Goal: Task Accomplishment & Management: Manage account settings

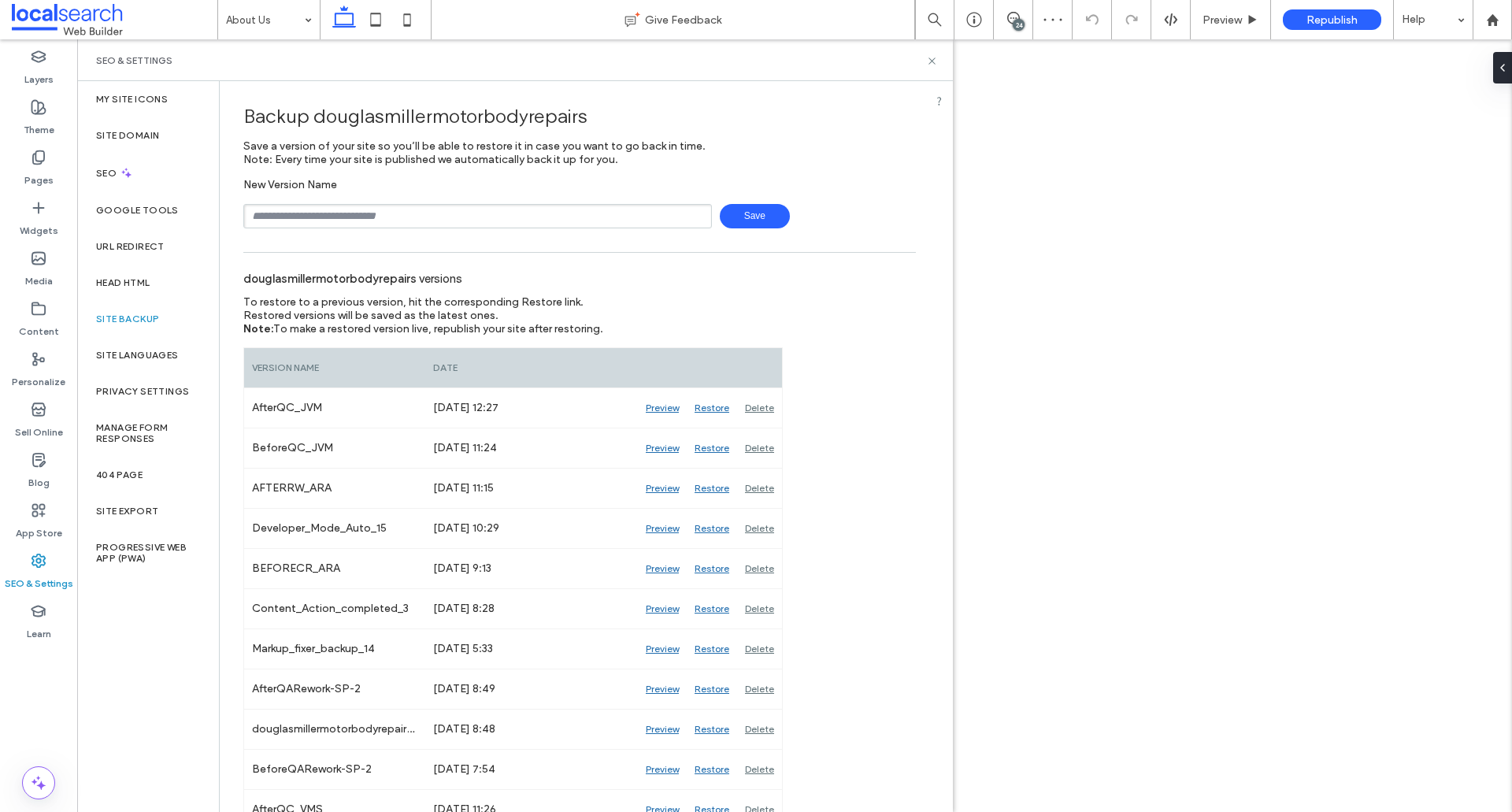
click at [932, 65] on icon at bounding box center [932, 61] width 12 height 12
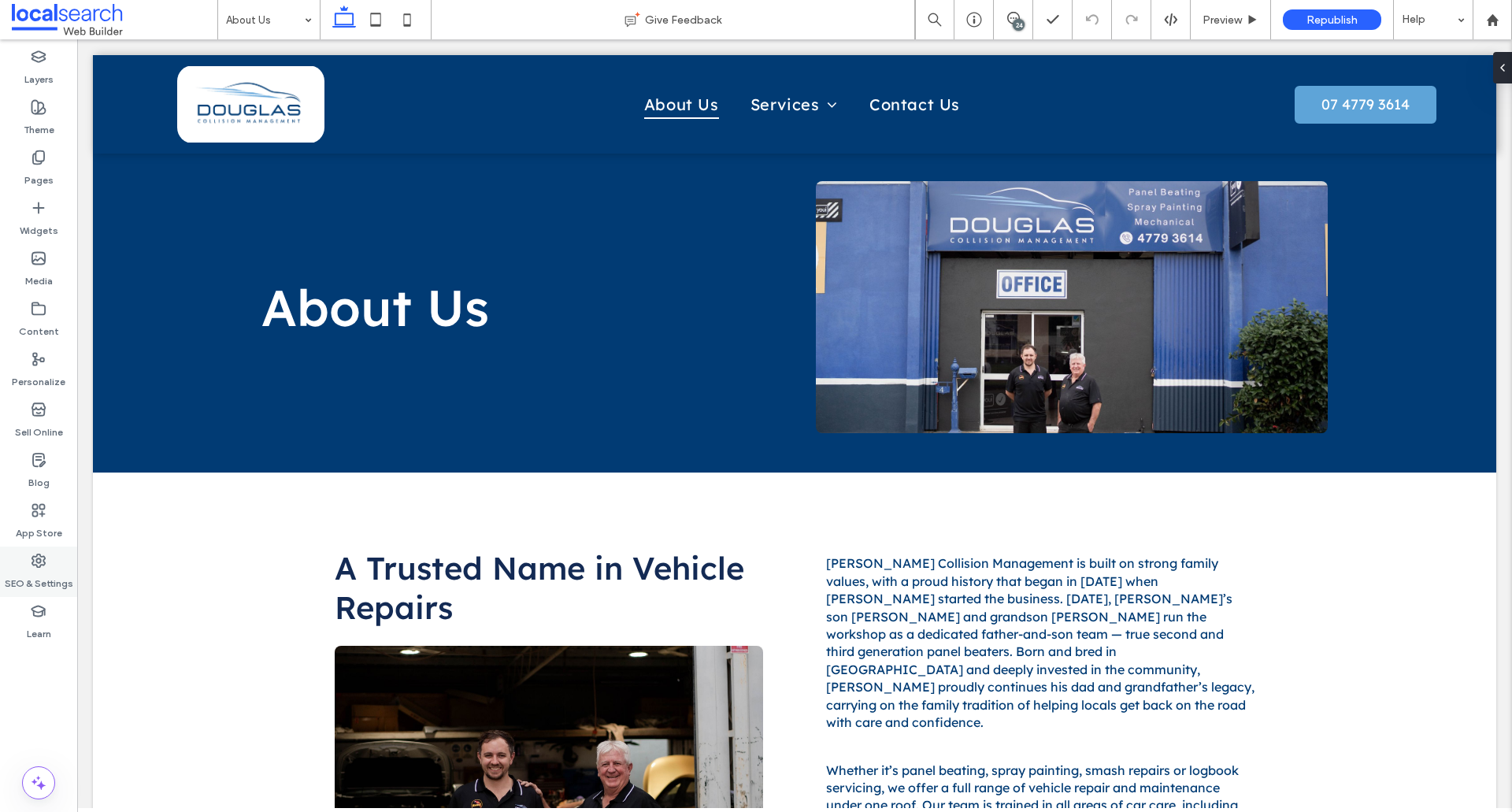
click at [46, 562] on div "SEO & Settings" at bounding box center [39, 572] width 77 height 50
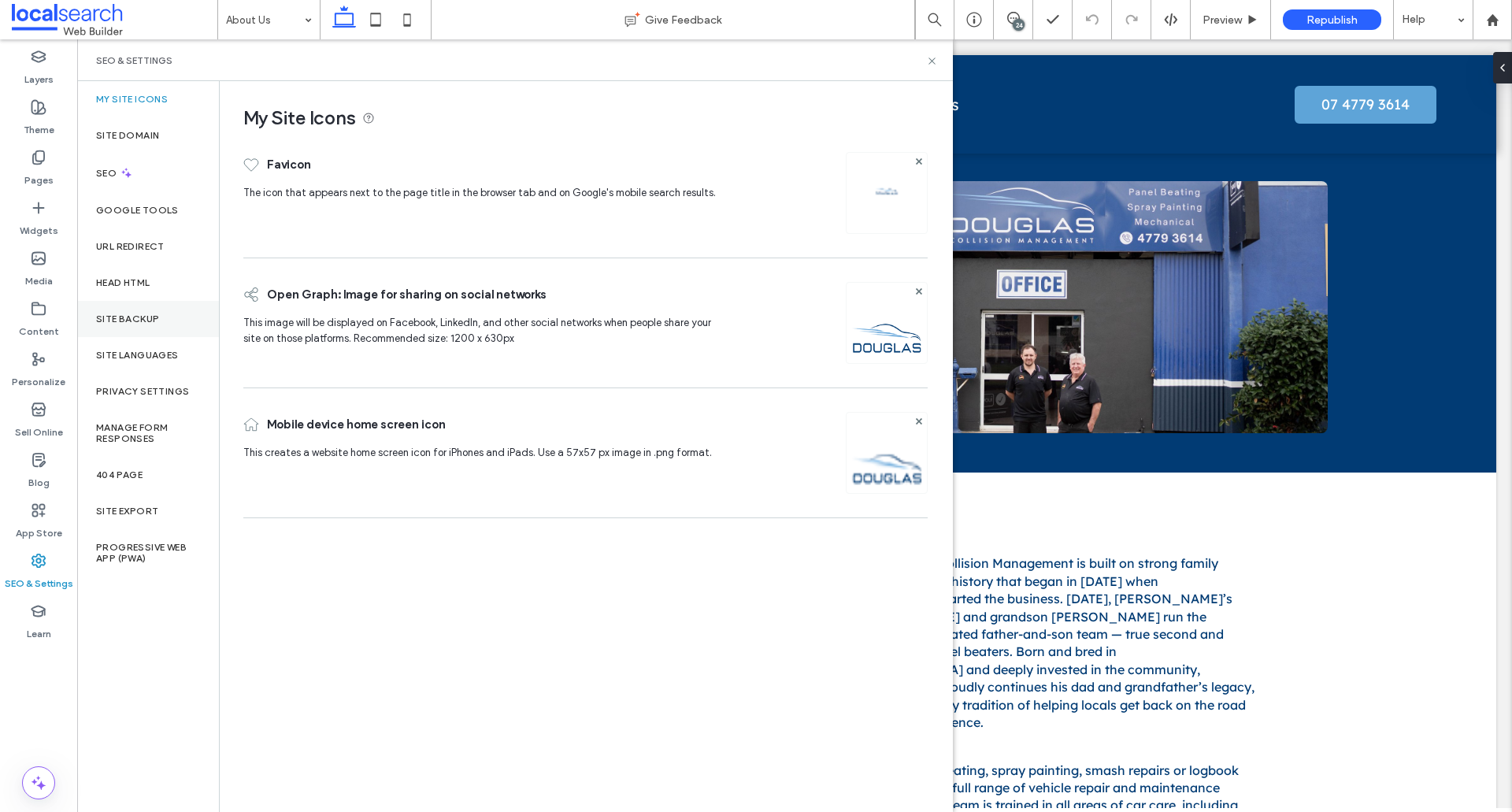
click at [152, 324] on div "Site Backup" at bounding box center [148, 319] width 142 height 37
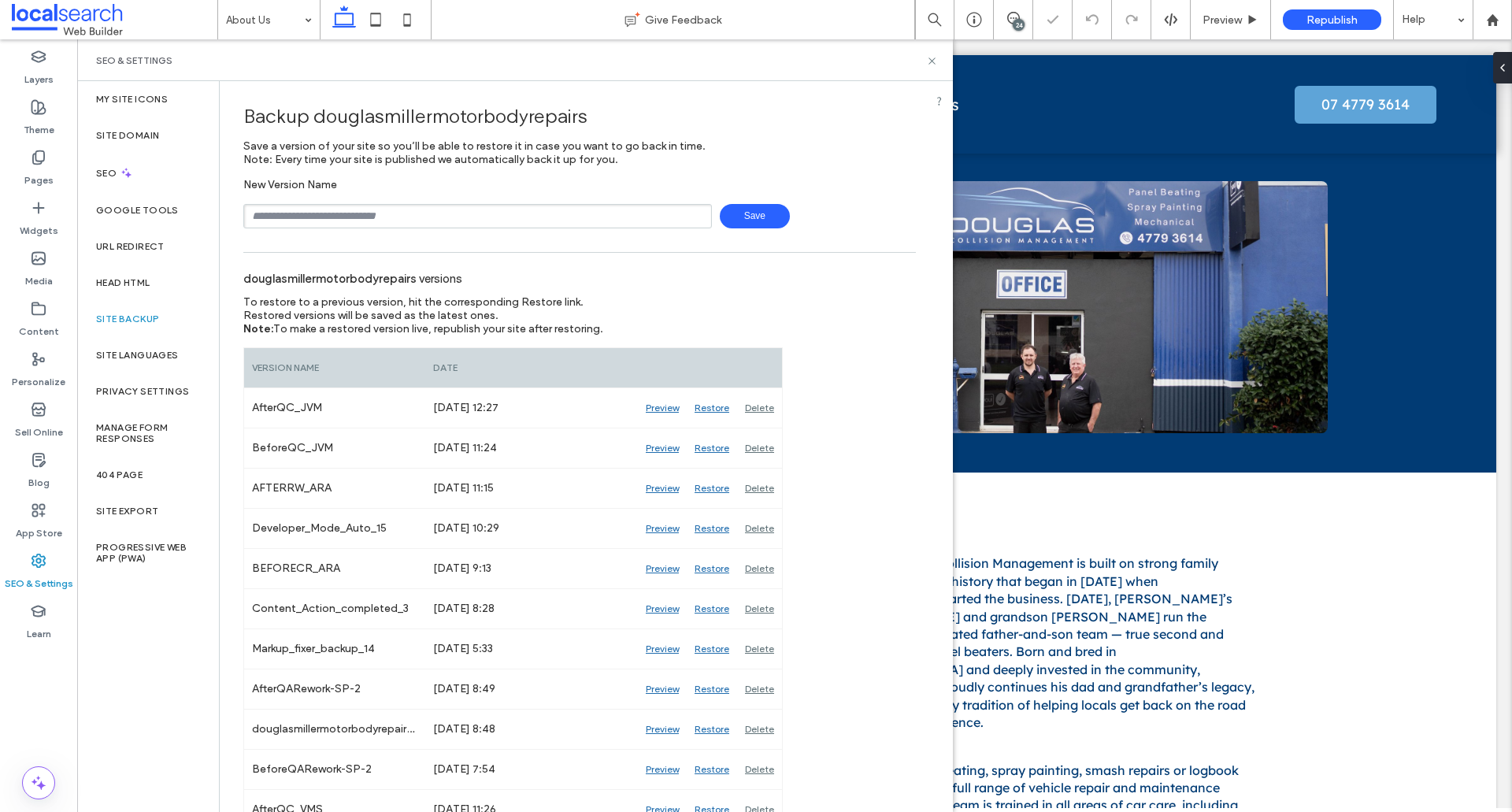
click at [931, 71] on div "SEO & Settings" at bounding box center [515, 60] width 876 height 41
click at [930, 67] on div "SEO & Settings" at bounding box center [515, 60] width 876 height 41
click at [930, 64] on icon at bounding box center [932, 61] width 12 height 12
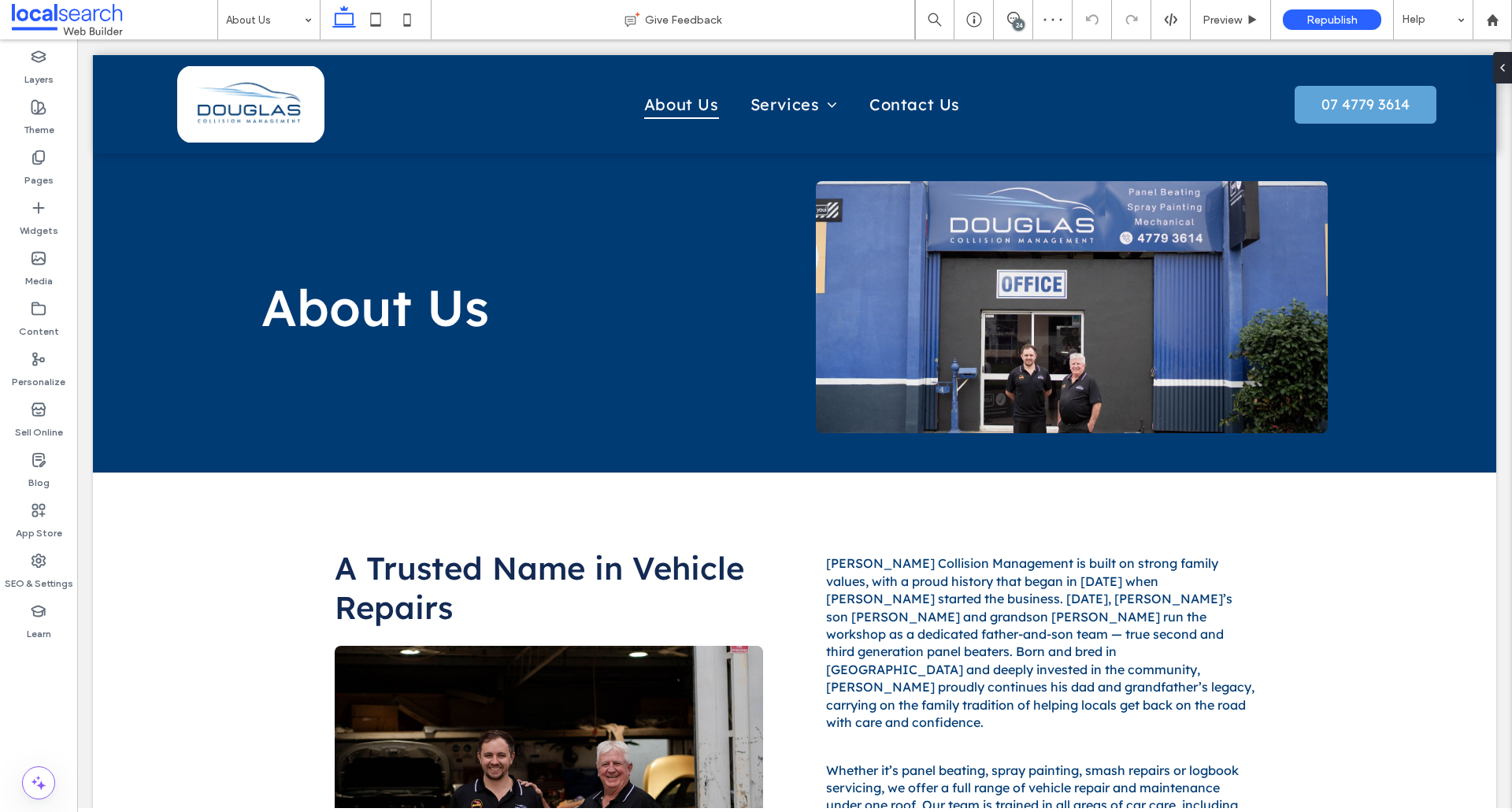
click at [1007, 15] on icon at bounding box center [1013, 17] width 13 height 13
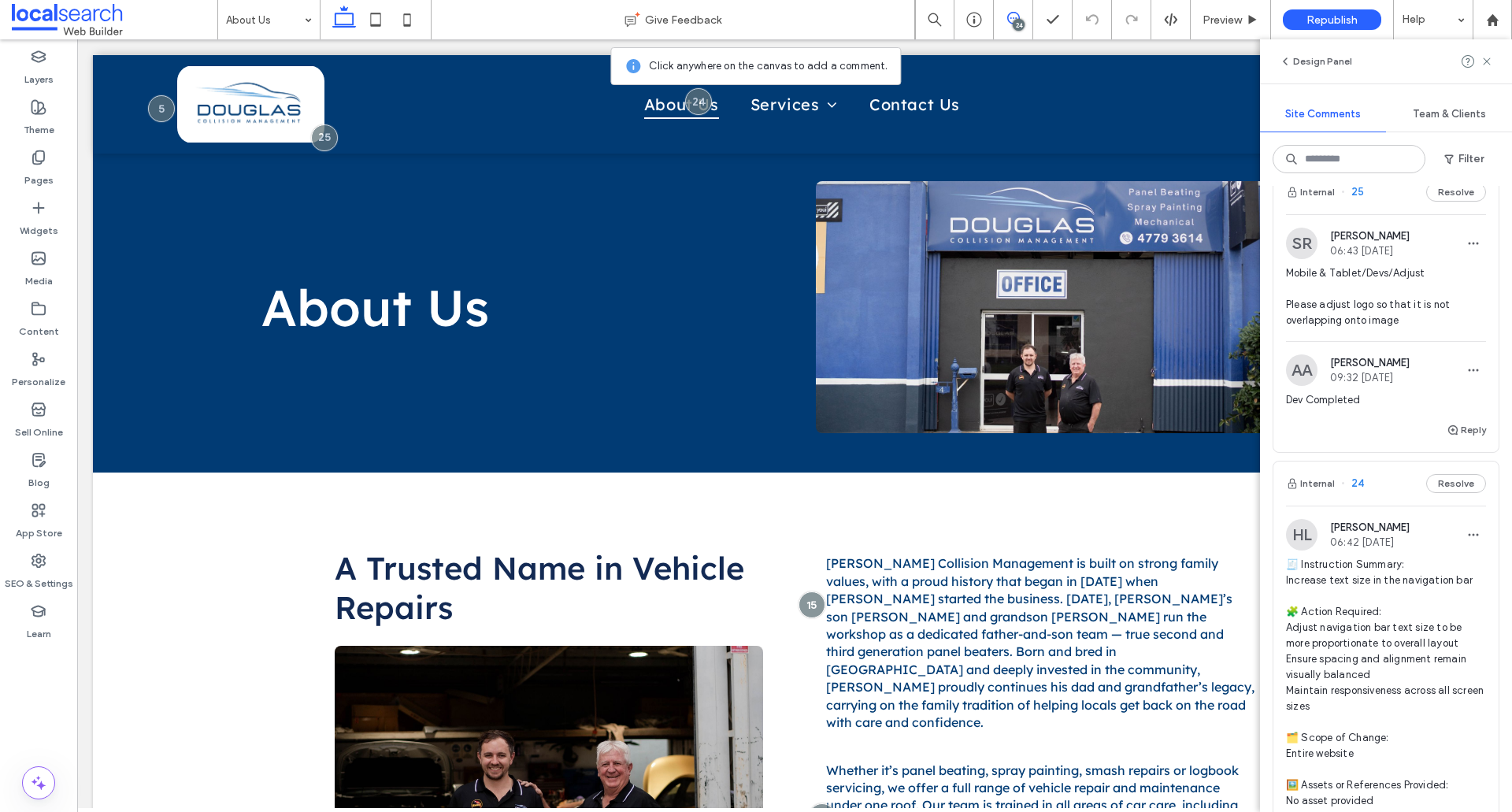
scroll to position [79, 0]
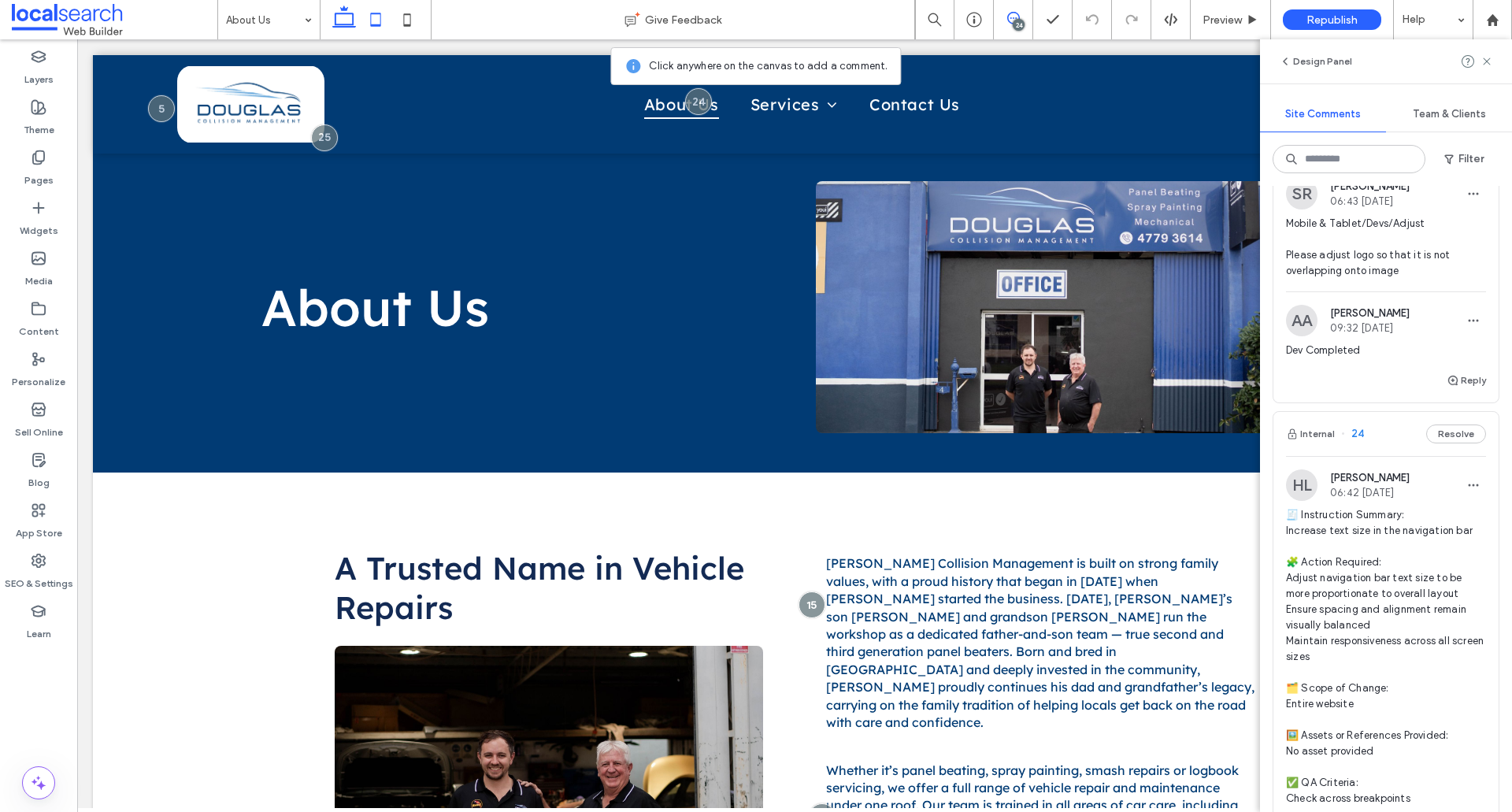
click at [374, 30] on icon at bounding box center [375, 19] width 32 height 32
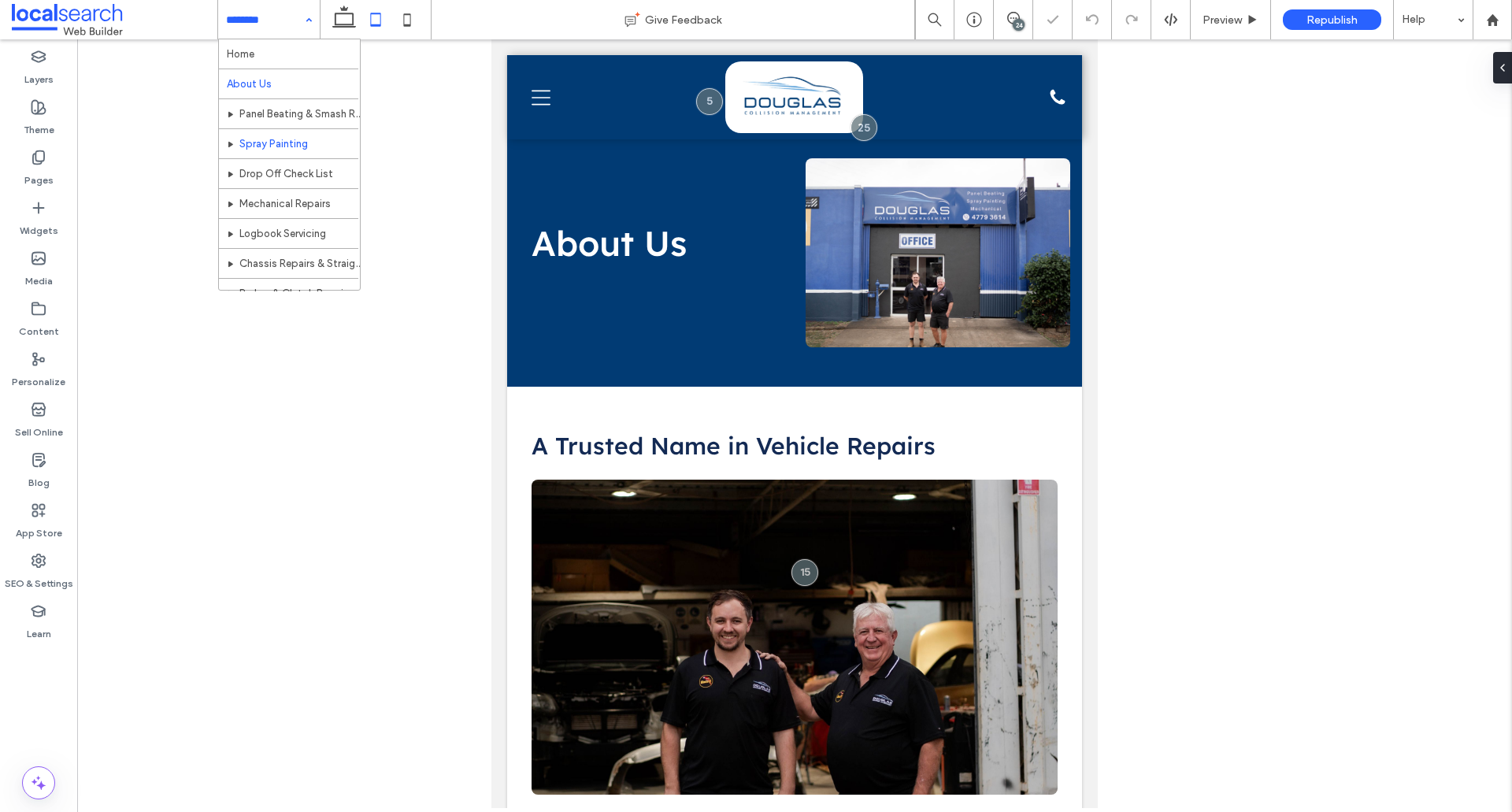
scroll to position [0, 0]
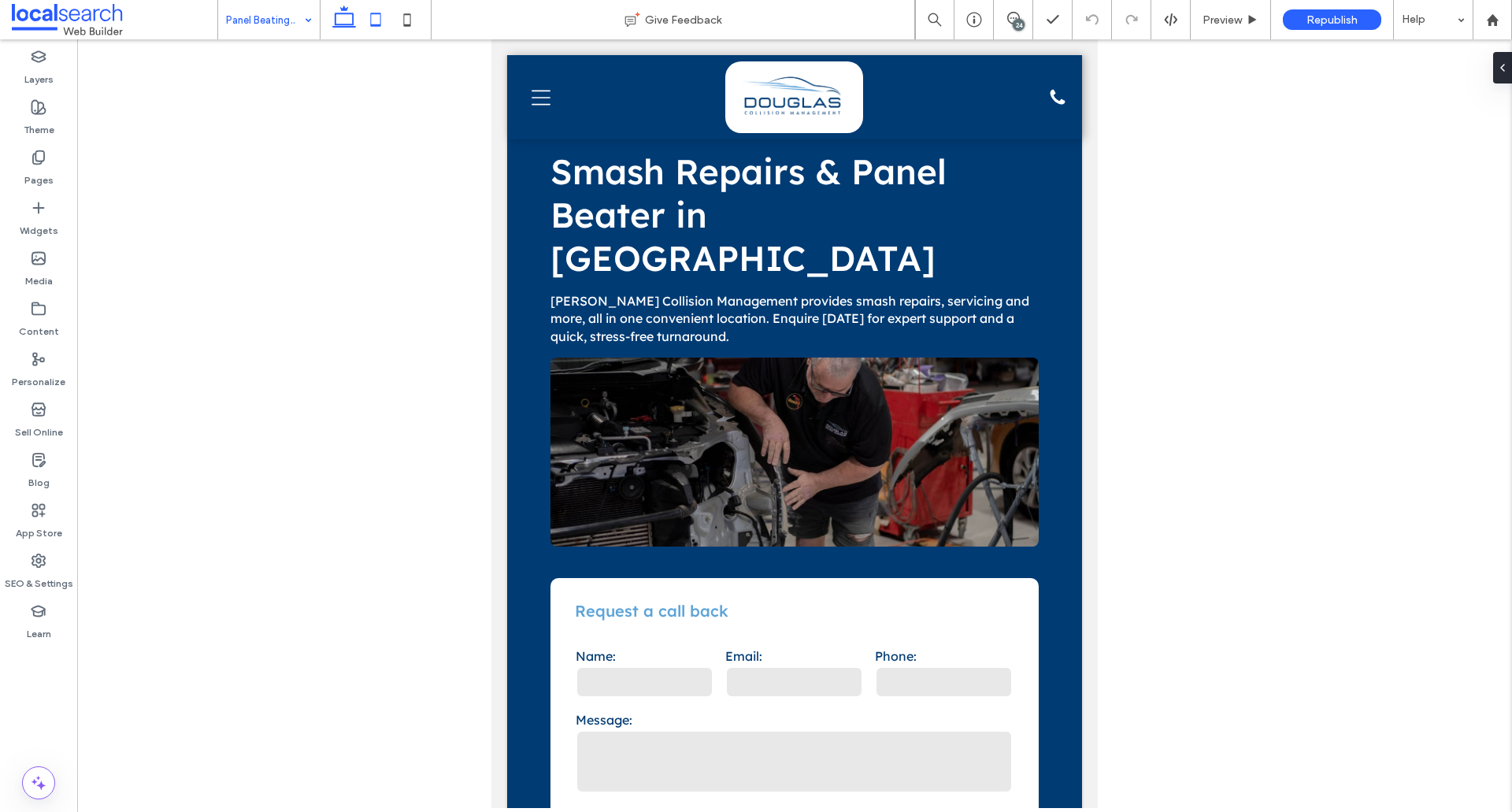
click at [332, 19] on icon at bounding box center [344, 19] width 32 height 32
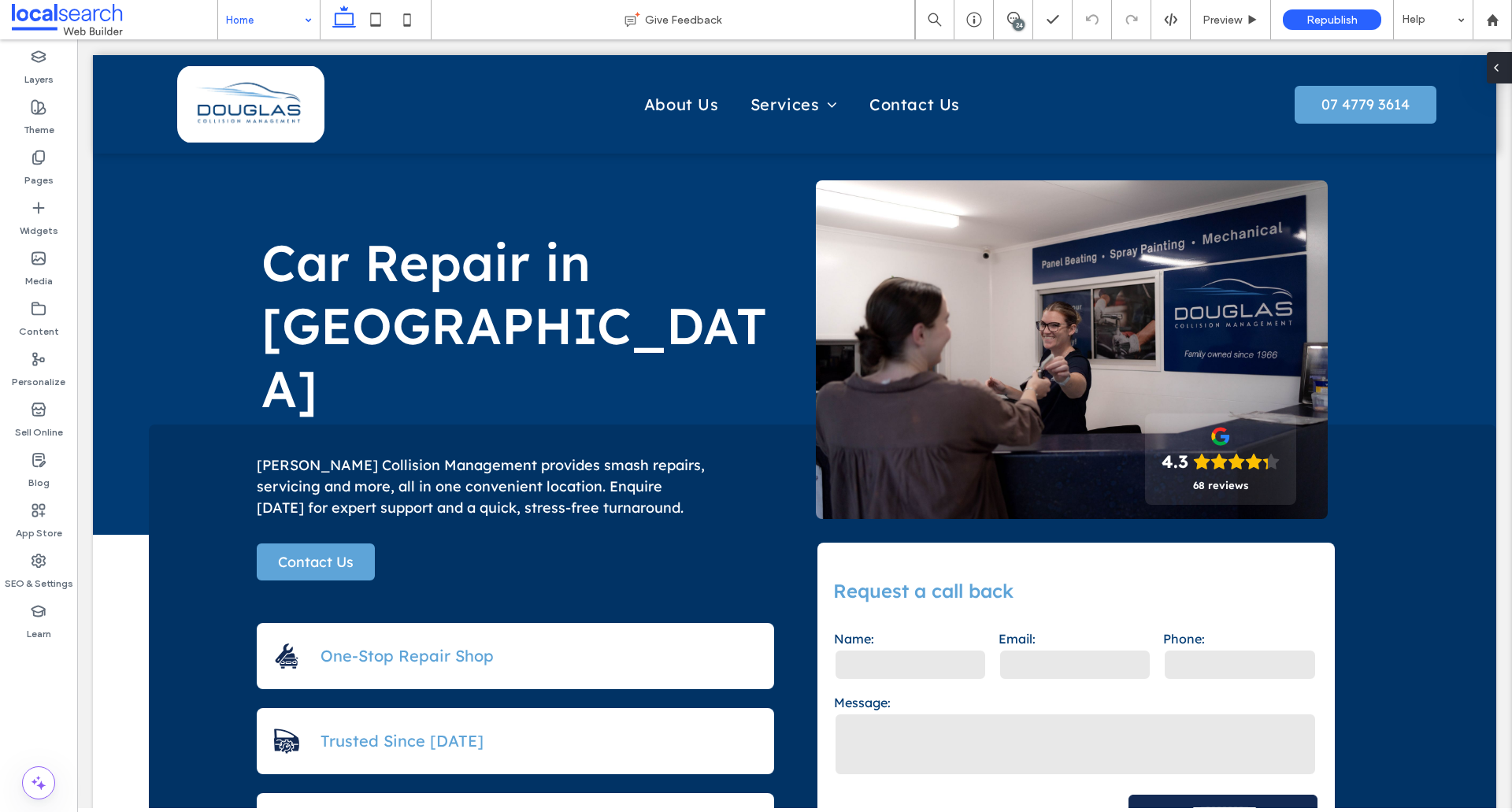
drag, startPoint x: 1495, startPoint y: 74, endPoint x: 1416, endPoint y: 37, distance: 87.2
click at [1495, 74] on span at bounding box center [1497, 68] width 13 height 32
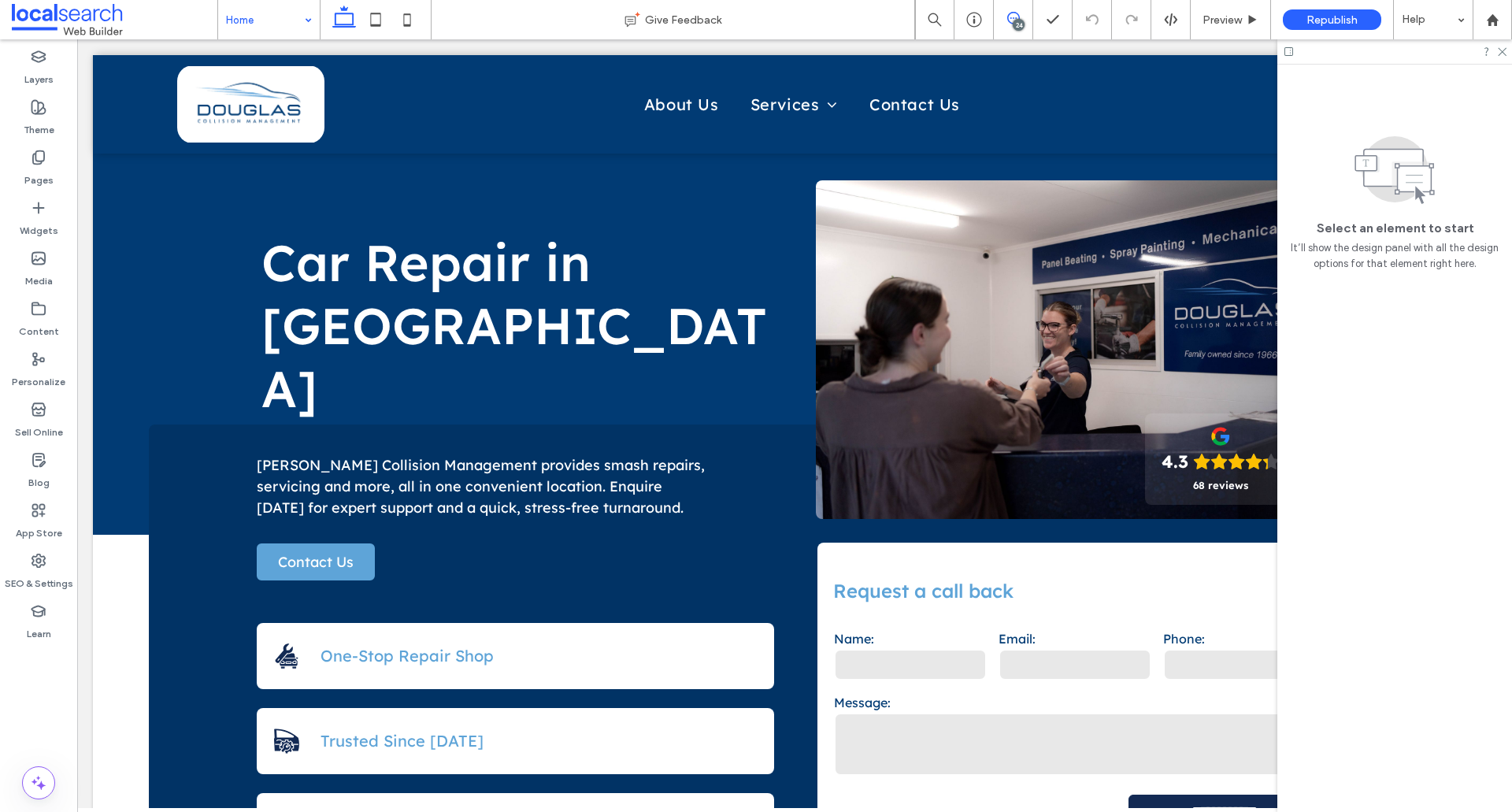
click at [1008, 23] on icon at bounding box center [1013, 17] width 13 height 13
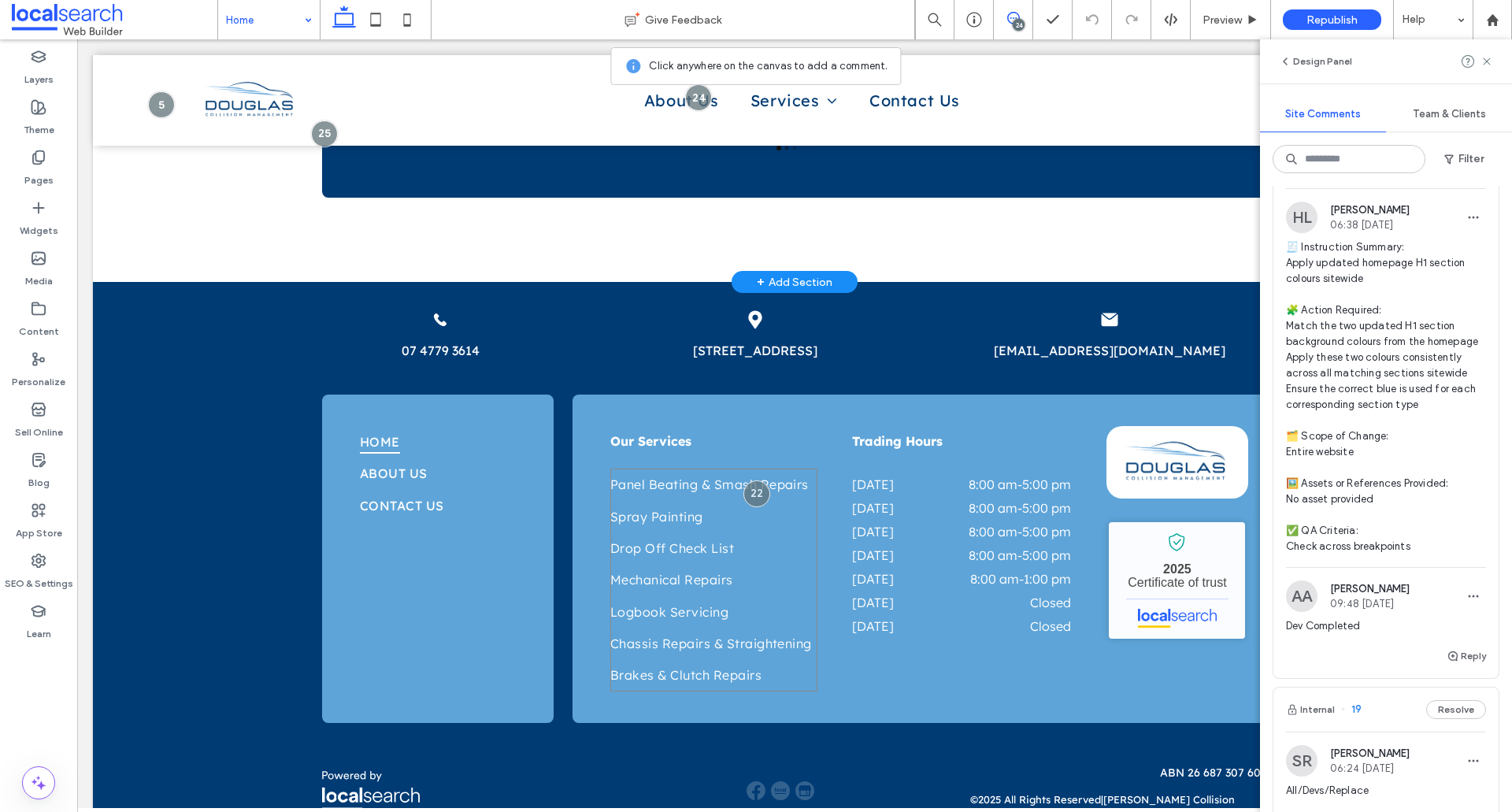
scroll to position [2729, 0]
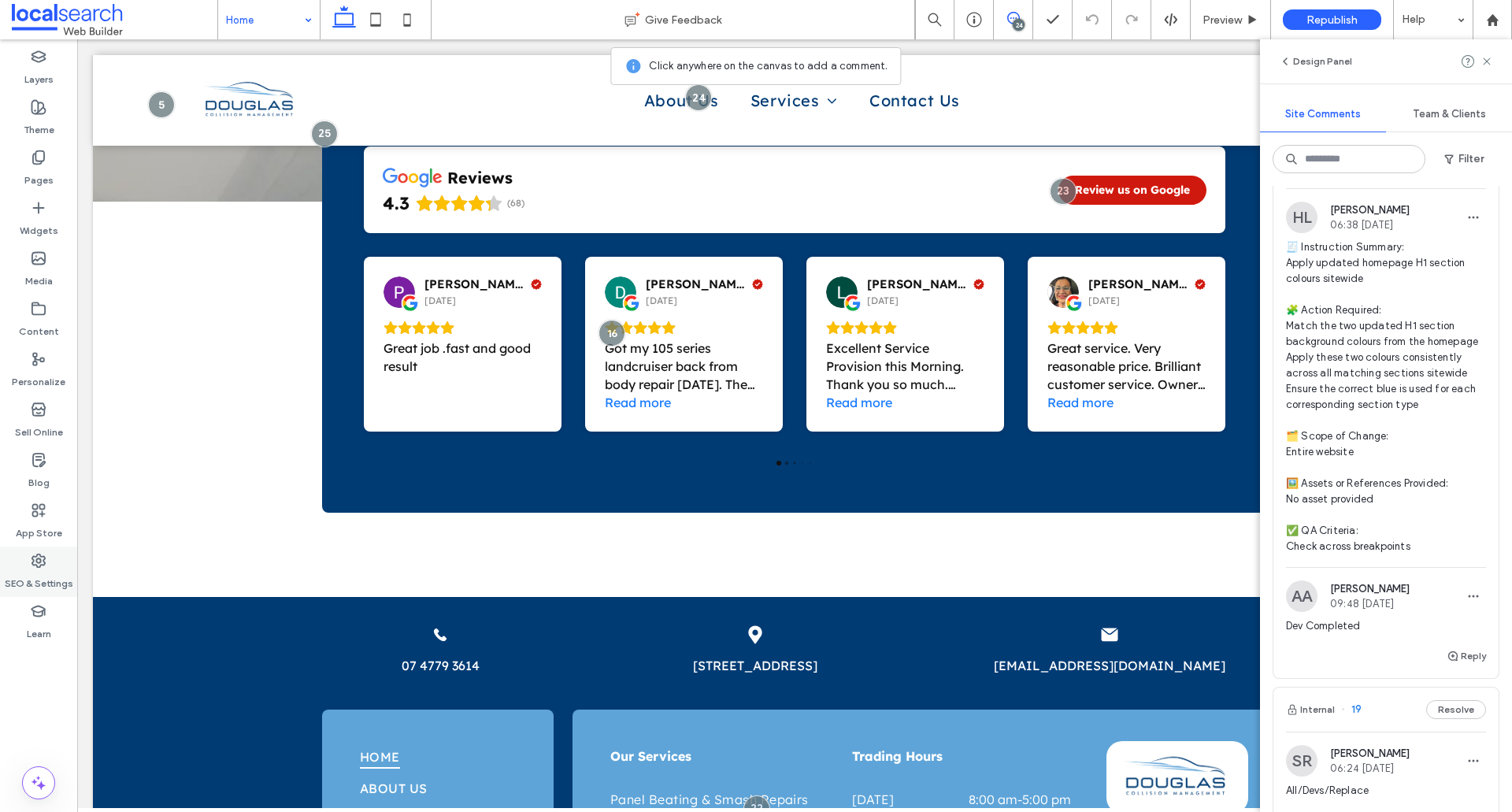
click at [53, 572] on label "SEO & Settings" at bounding box center [39, 579] width 69 height 22
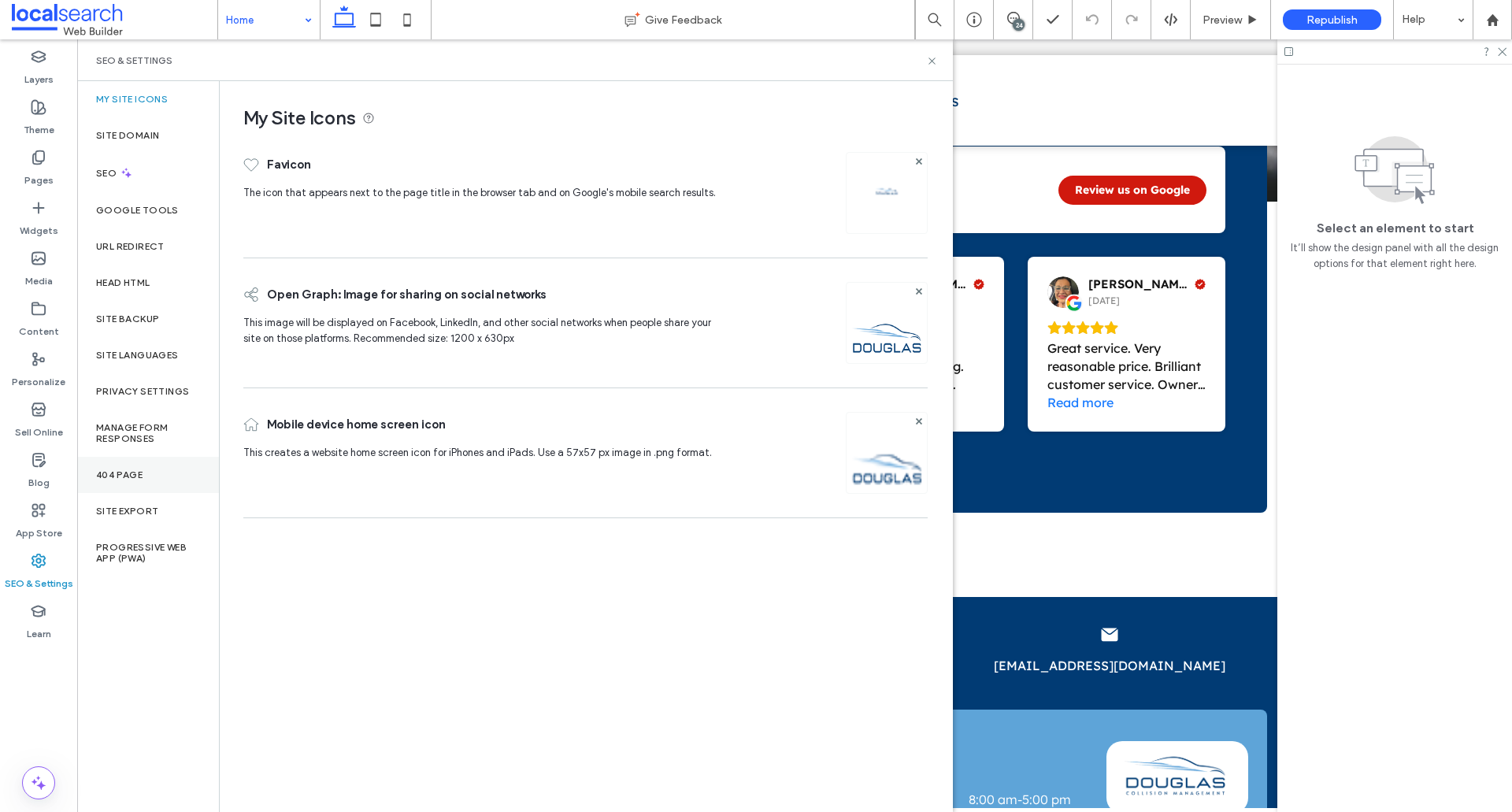
scroll to position [0, 0]
click at [160, 311] on div "Site Backup" at bounding box center [148, 319] width 142 height 37
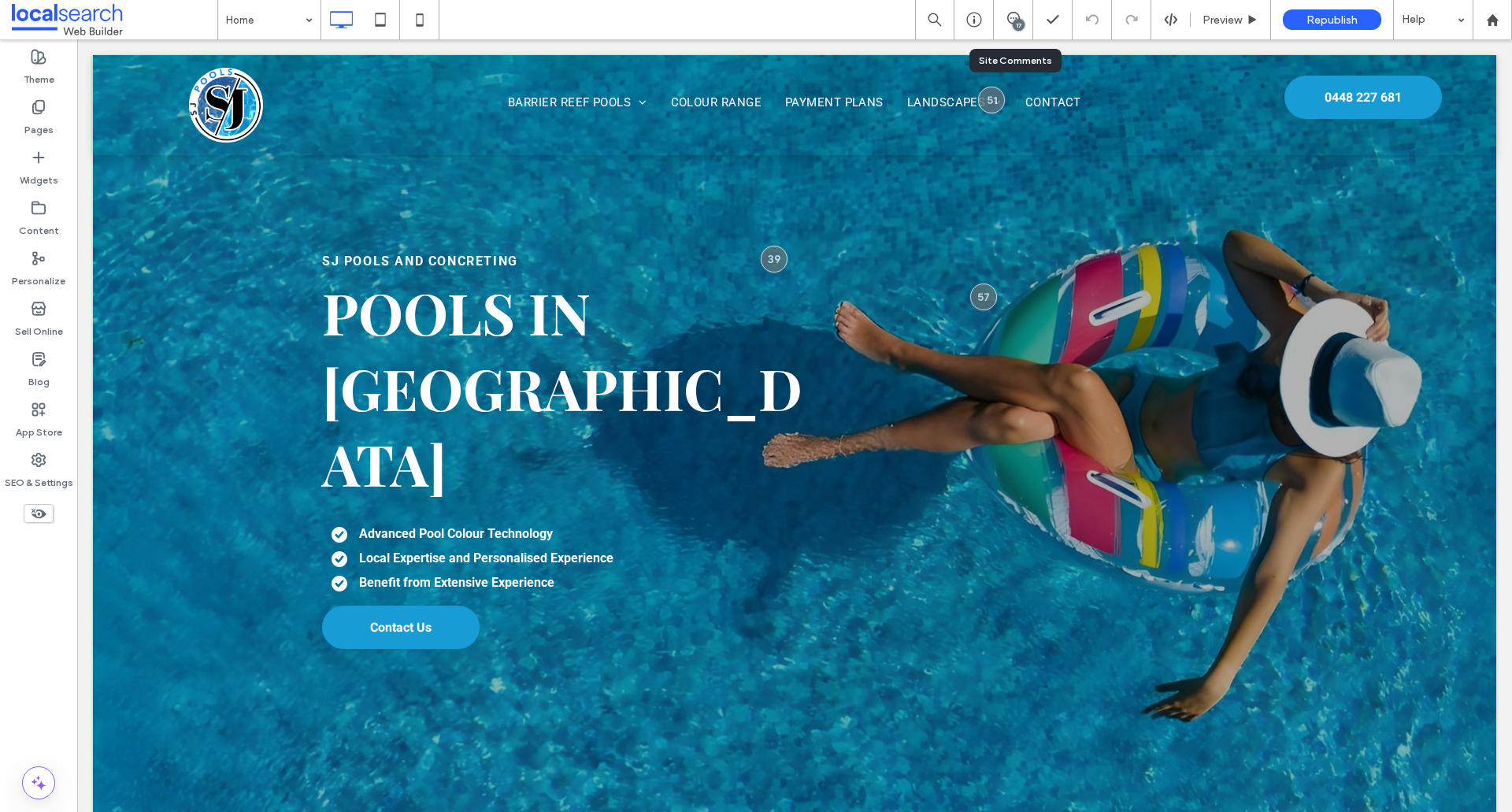
click at [1002, 24] on div "17" at bounding box center [1013, 19] width 39 height 15
click at [1019, 19] on div "17" at bounding box center [1019, 25] width 12 height 12
click at [1499, 186] on use at bounding box center [1497, 182] width 13 height 13
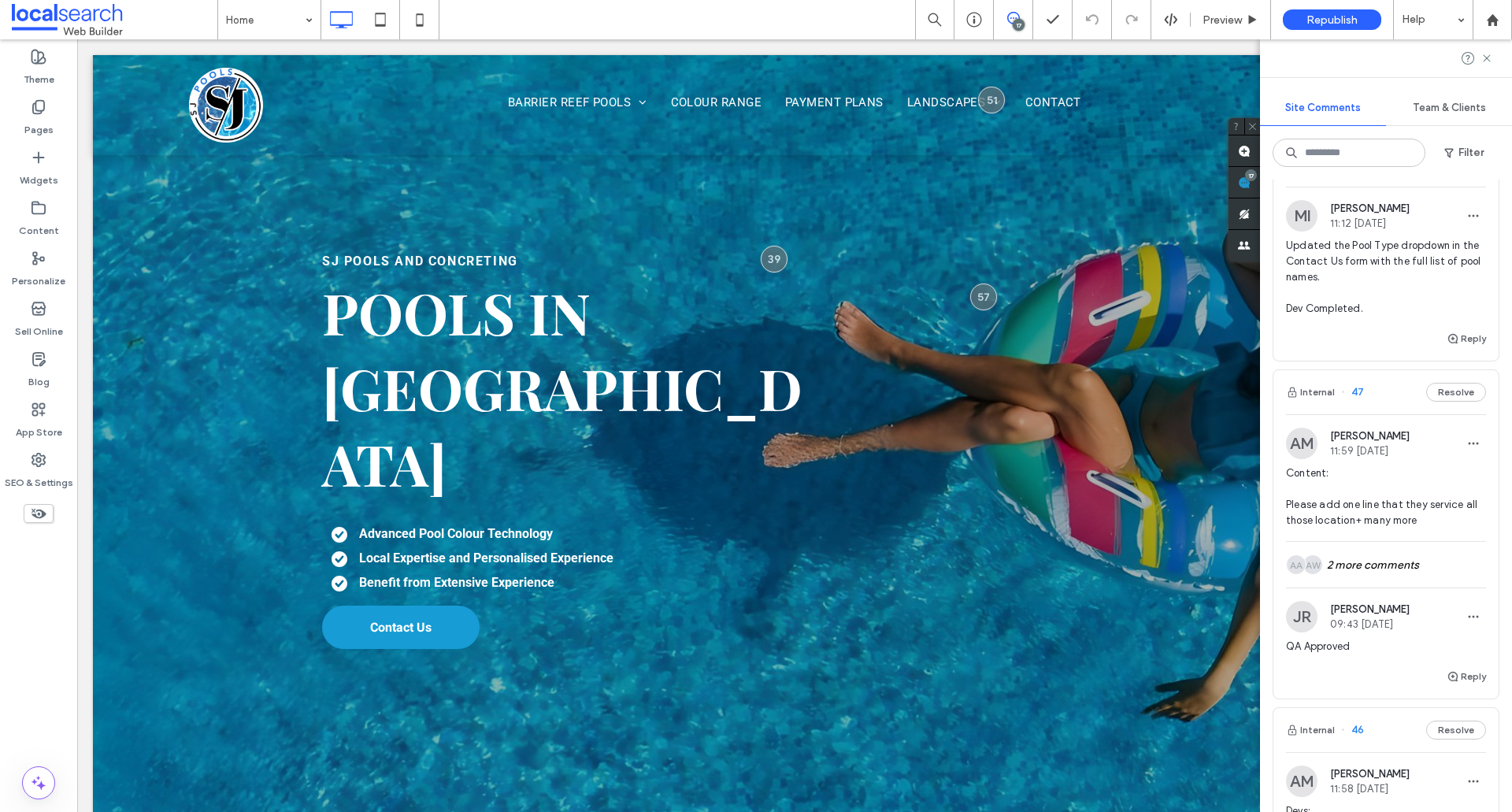
scroll to position [4251, 0]
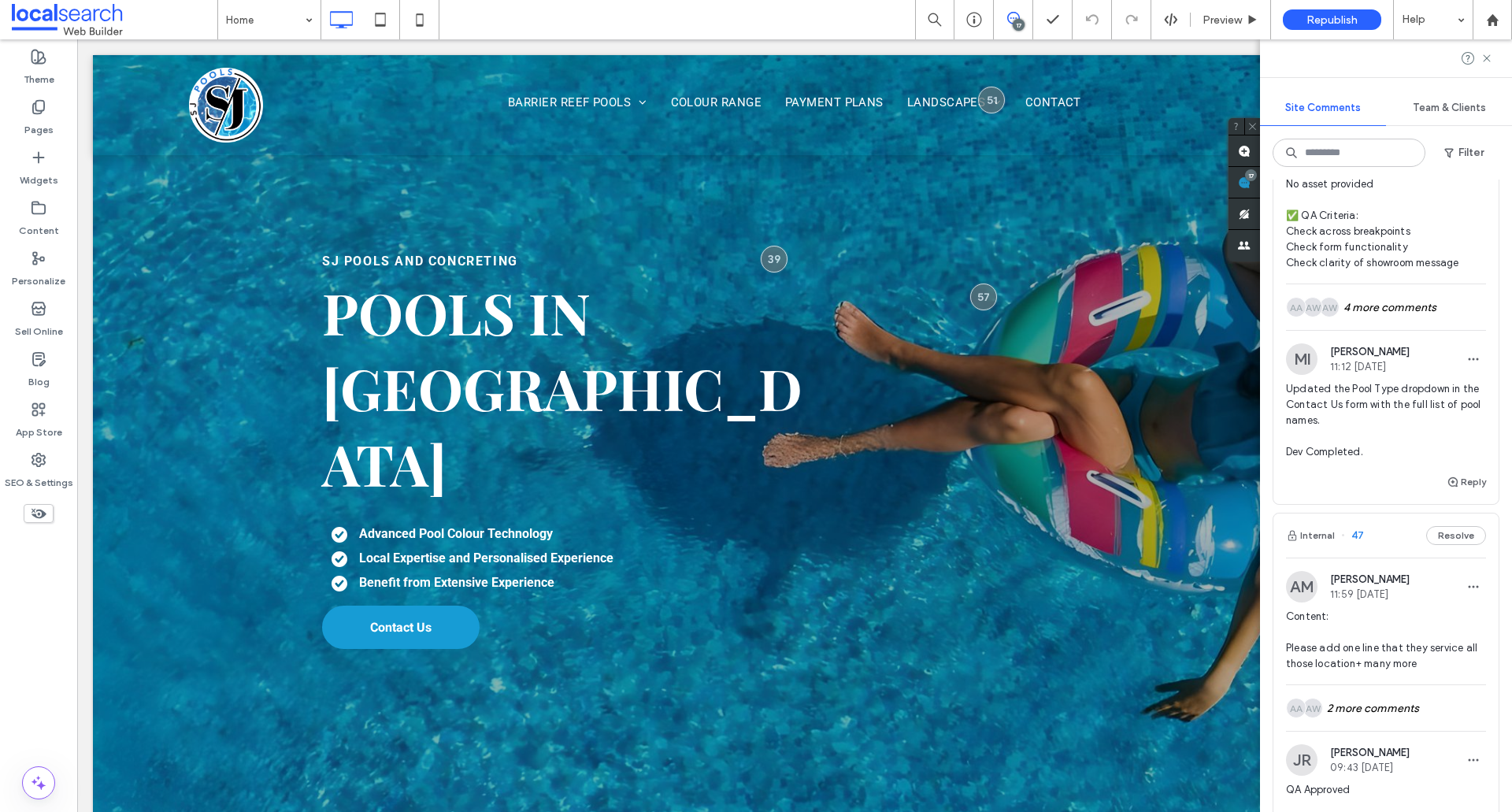
click at [1403, 460] on span "Updated the Pool Type dropdown in the Contact Us form with the full list of poo…" at bounding box center [1386, 420] width 200 height 79
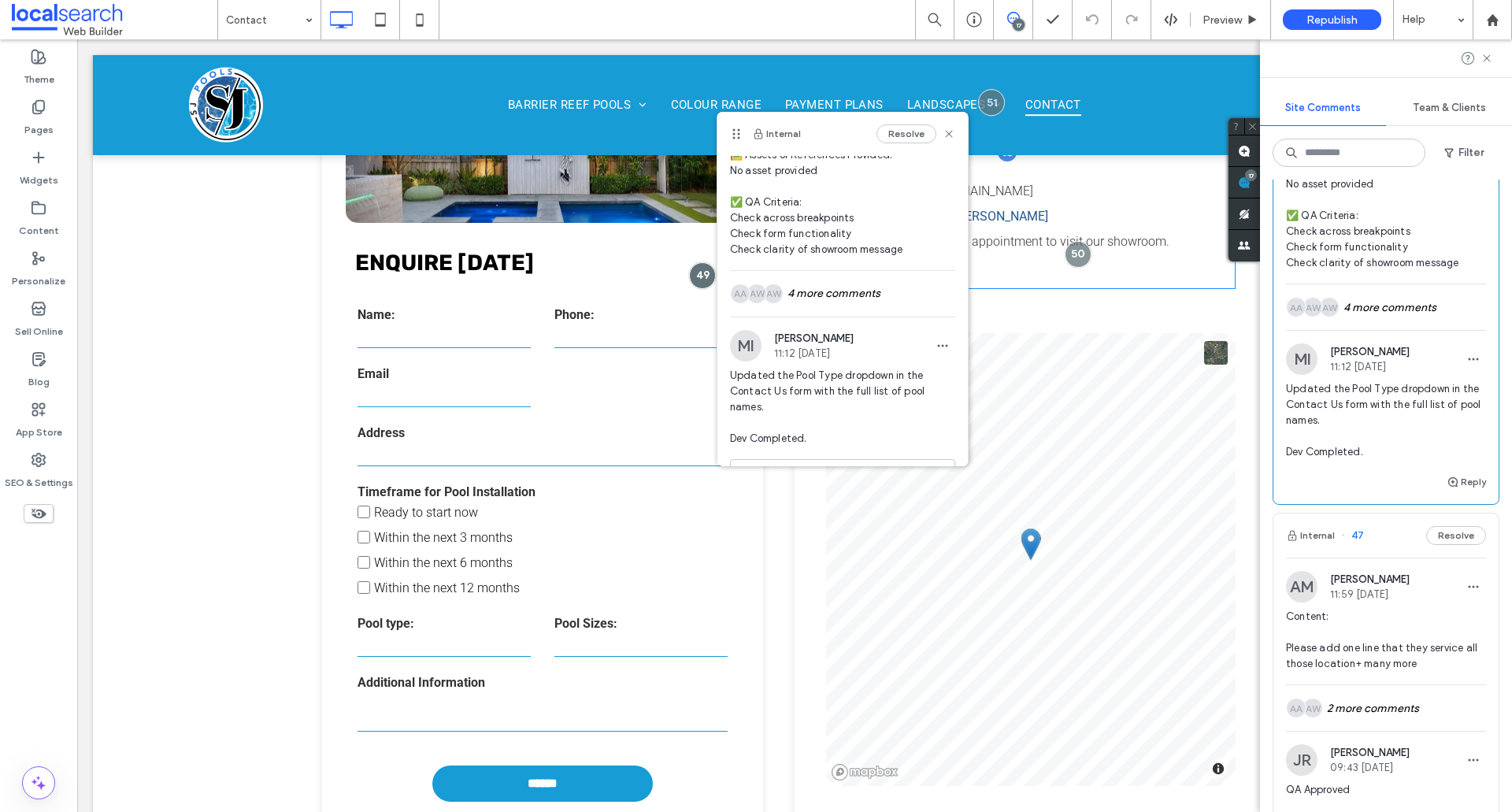
scroll to position [449, 0]
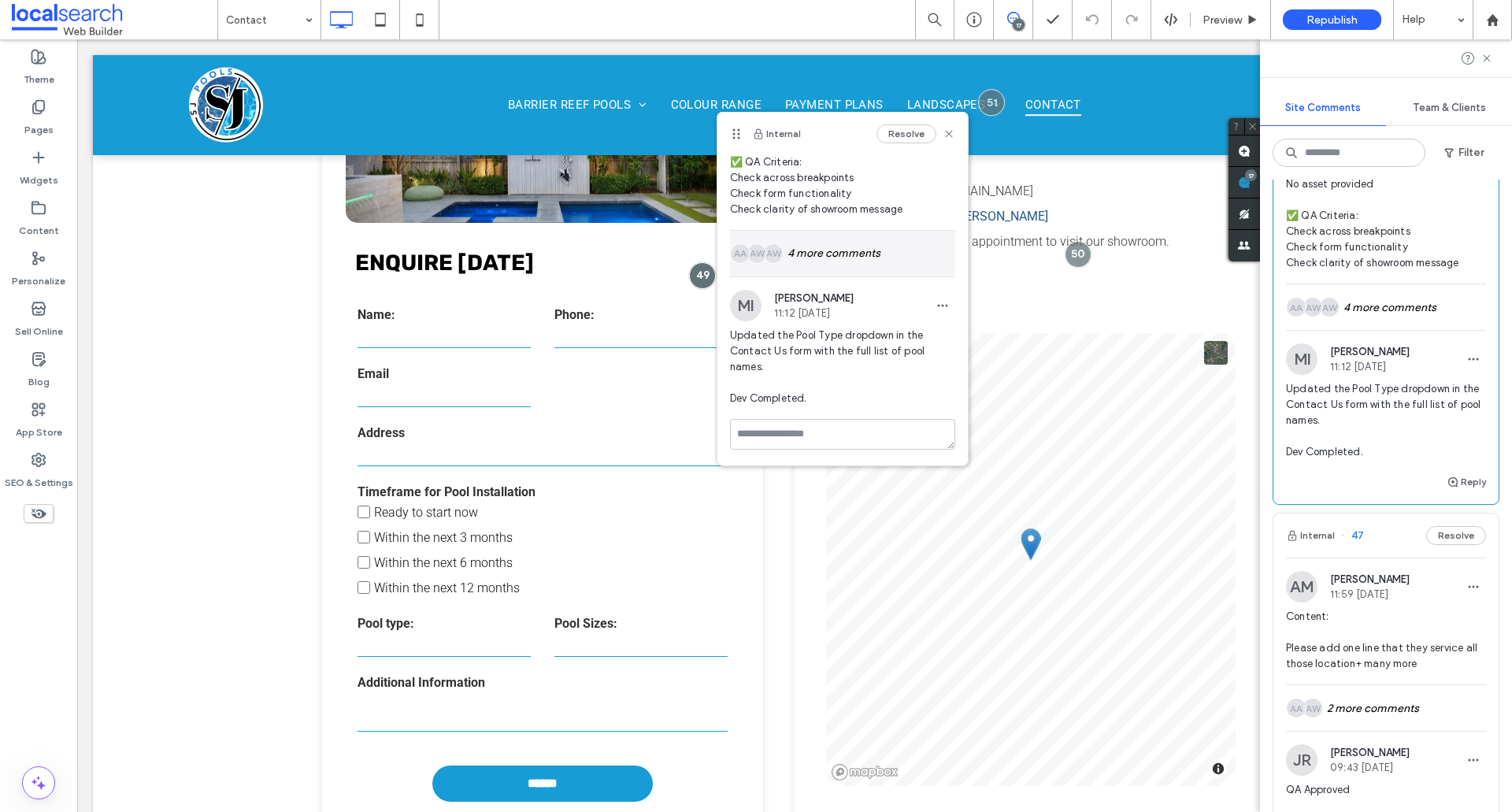
click at [862, 258] on div "AW AW AA 4 more comments" at bounding box center [842, 253] width 225 height 45
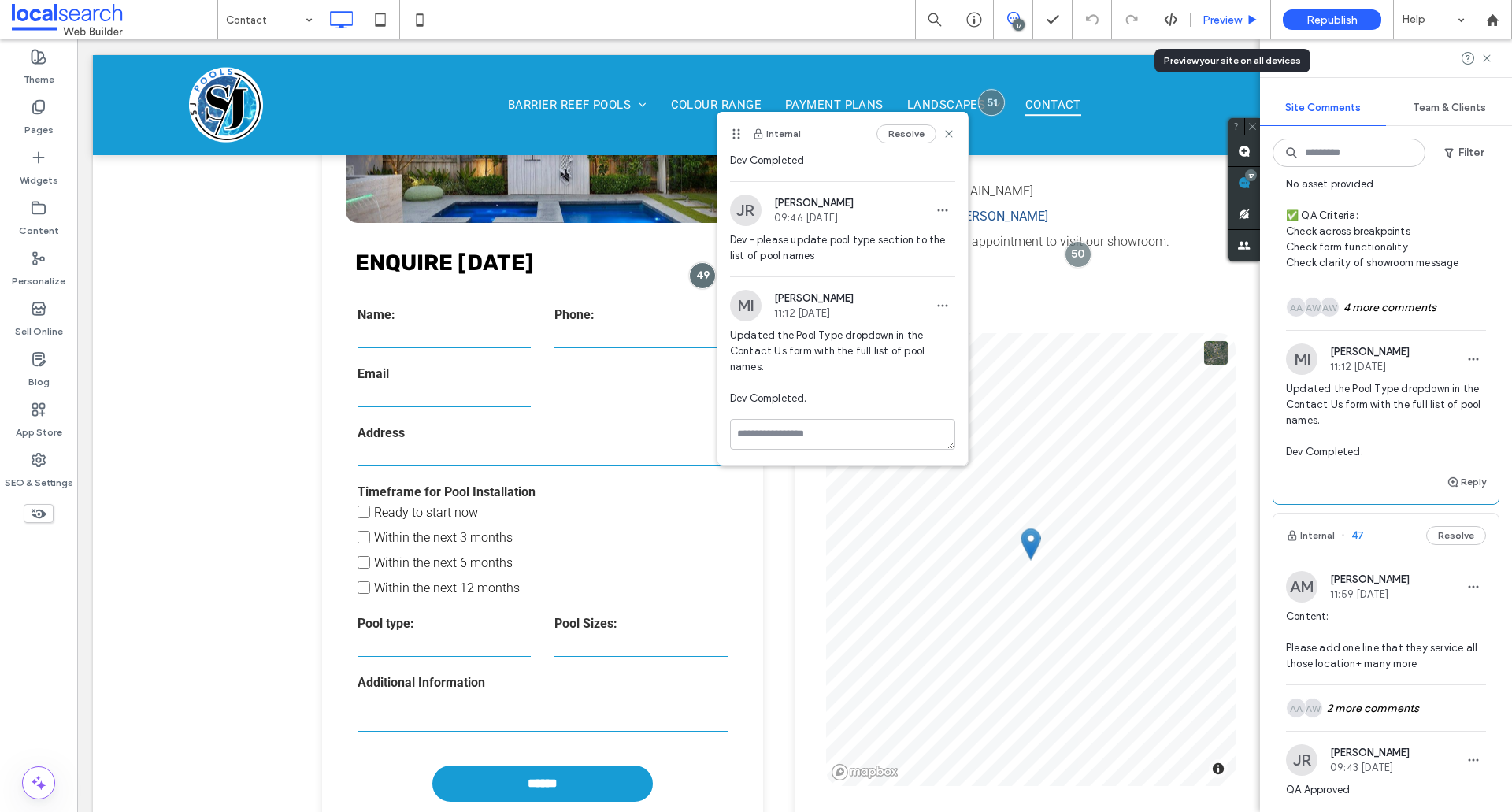
click at [1214, 28] on div "Preview" at bounding box center [1230, 19] width 80 height 40
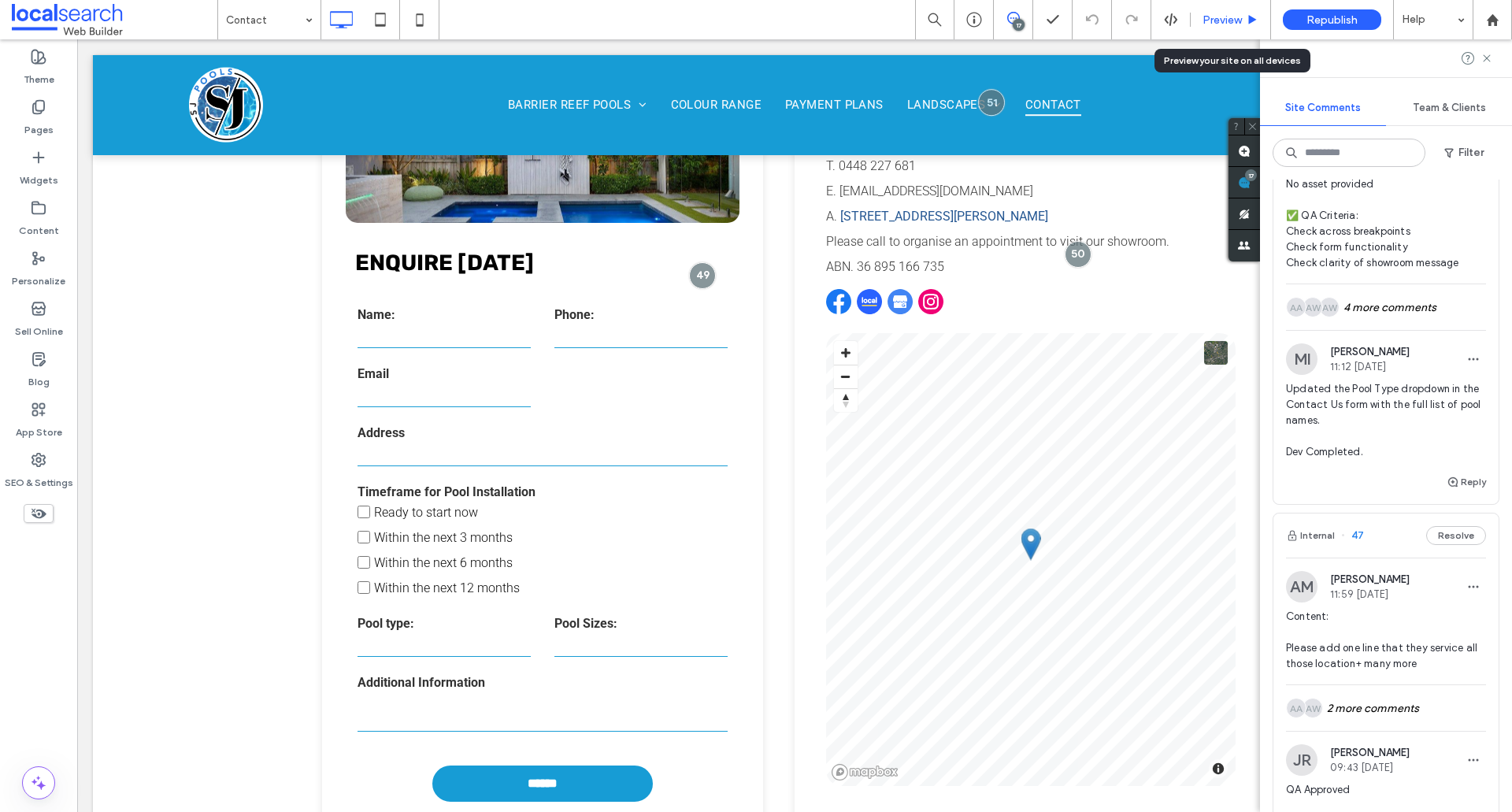
click at [1220, 23] on span "Preview" at bounding box center [1223, 20] width 40 height 14
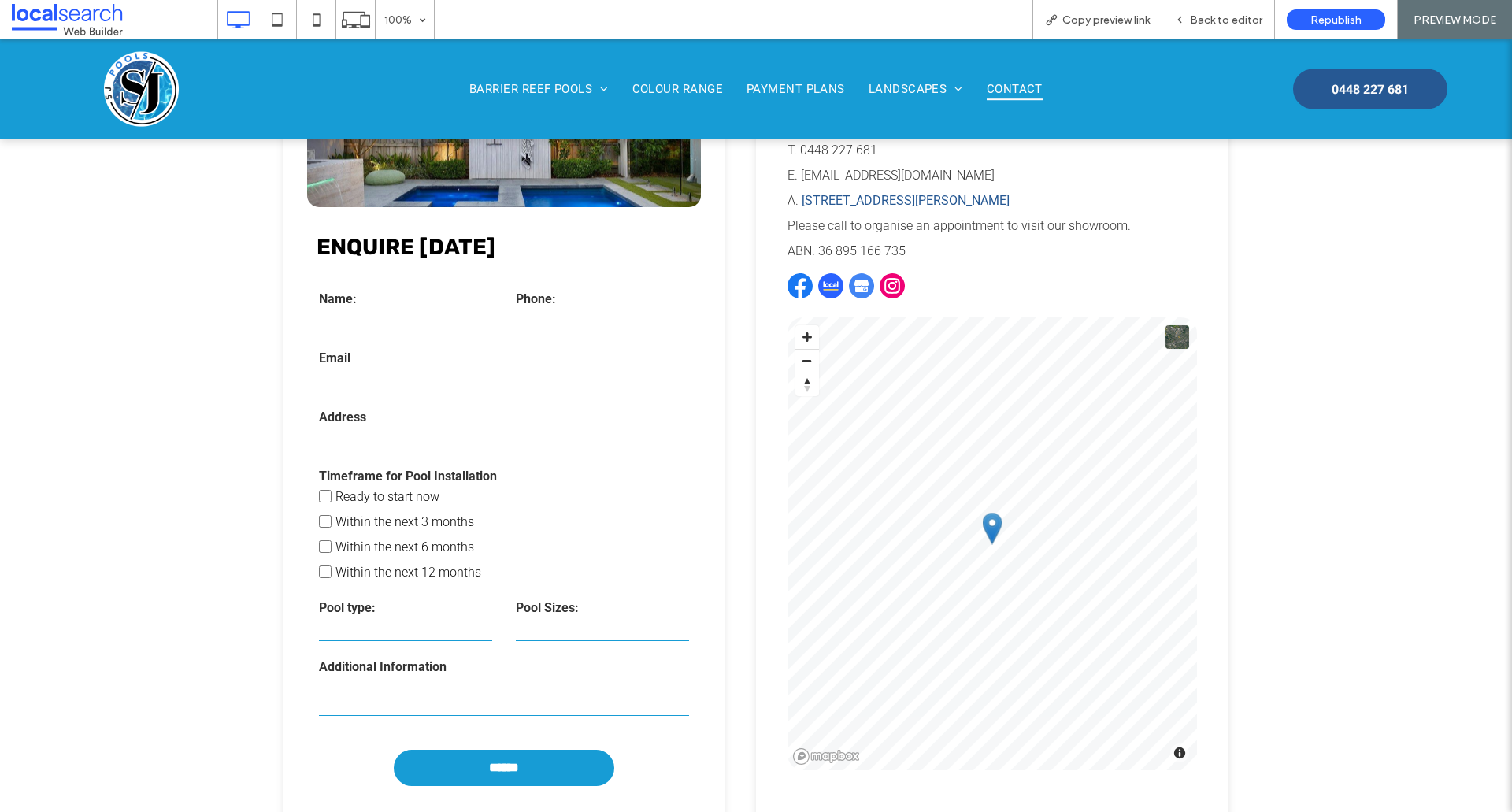
click at [394, 626] on select "**********" at bounding box center [406, 629] width 174 height 23
click at [581, 647] on form "**********" at bounding box center [504, 538] width 394 height 550
click at [581, 628] on select "**********" at bounding box center [603, 629] width 174 height 23
click at [465, 622] on select "**********" at bounding box center [406, 629] width 174 height 23
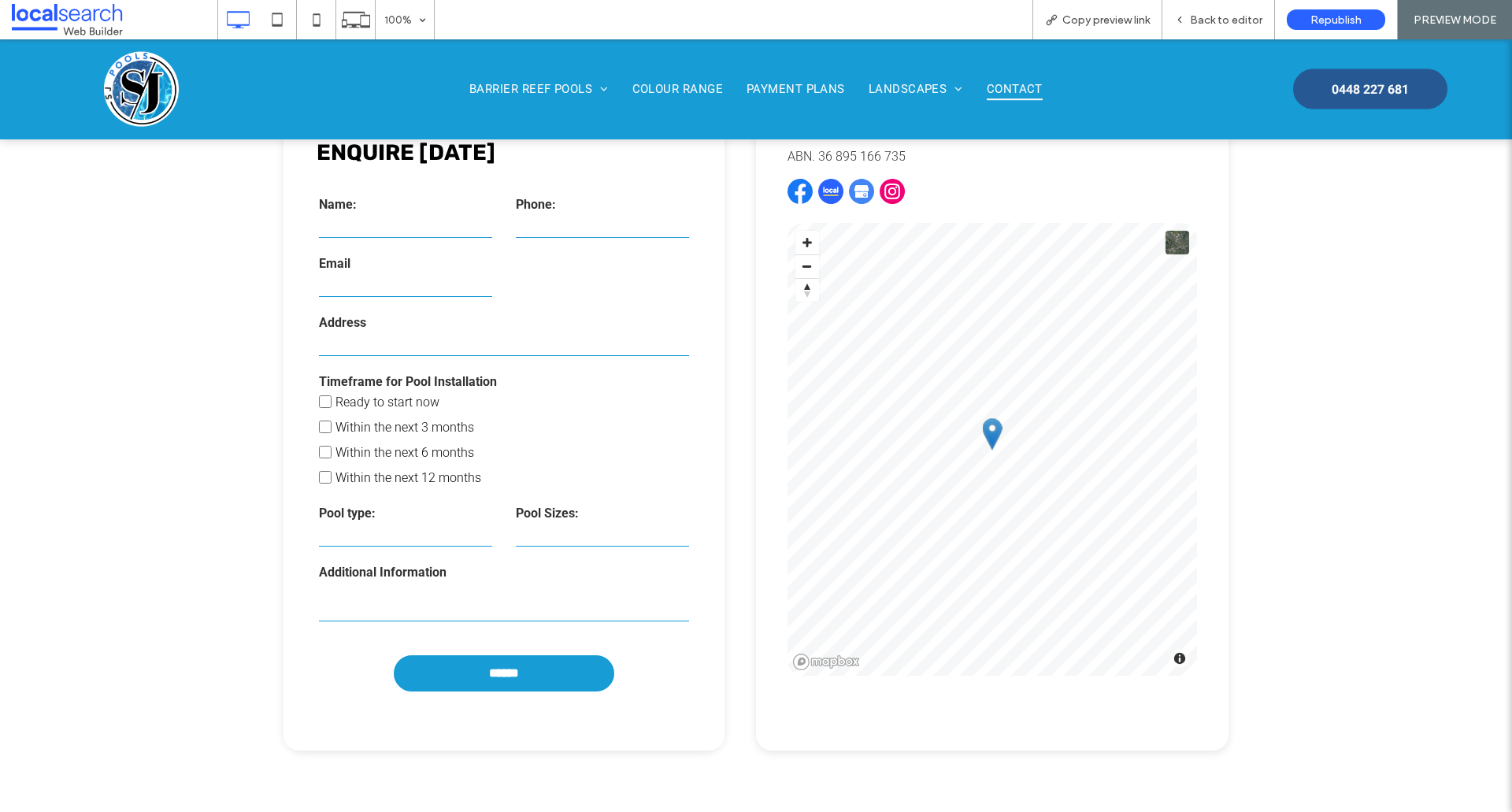
scroll to position [760, 0]
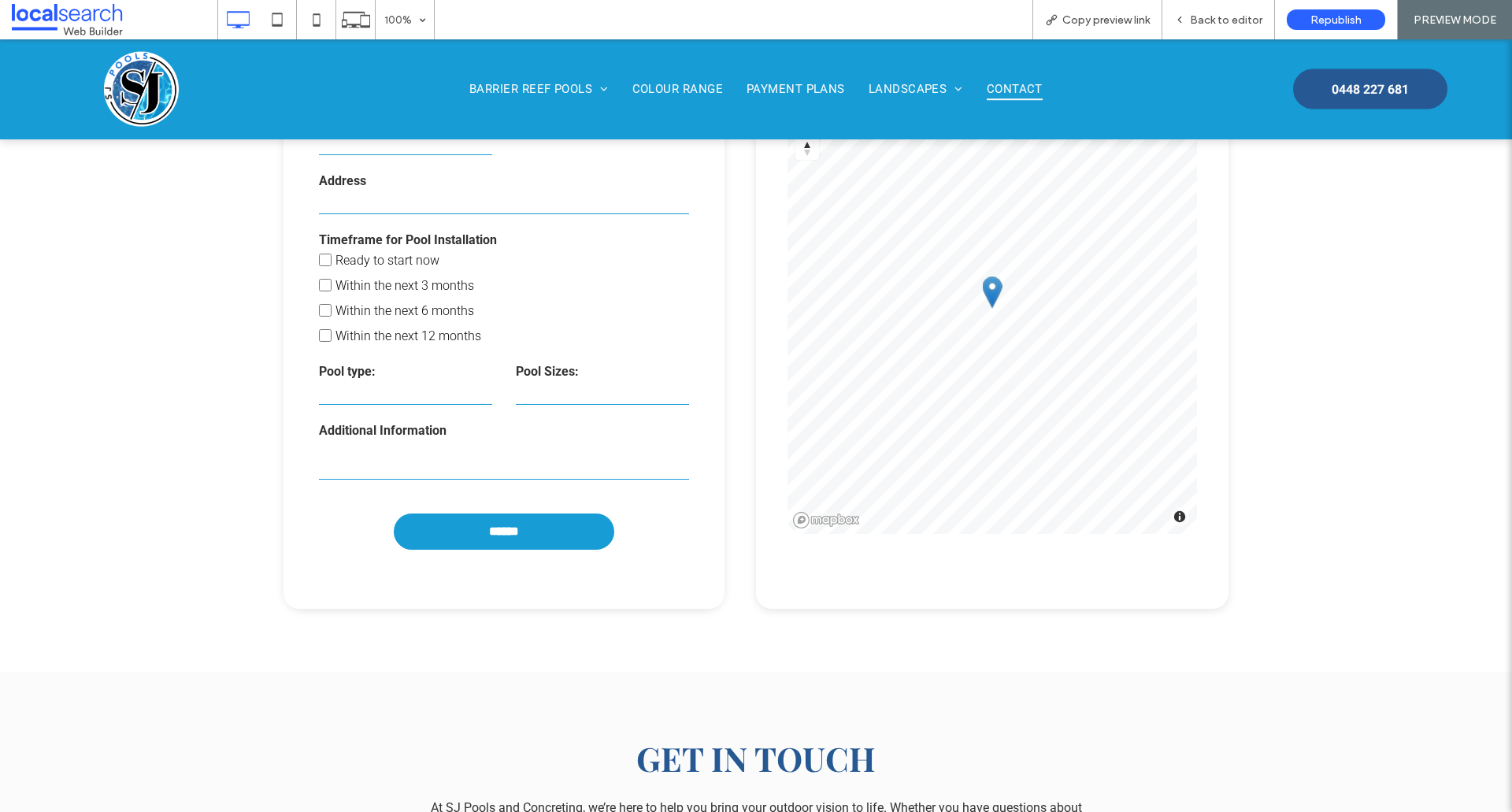
click at [452, 388] on select "**********" at bounding box center [406, 392] width 174 height 23
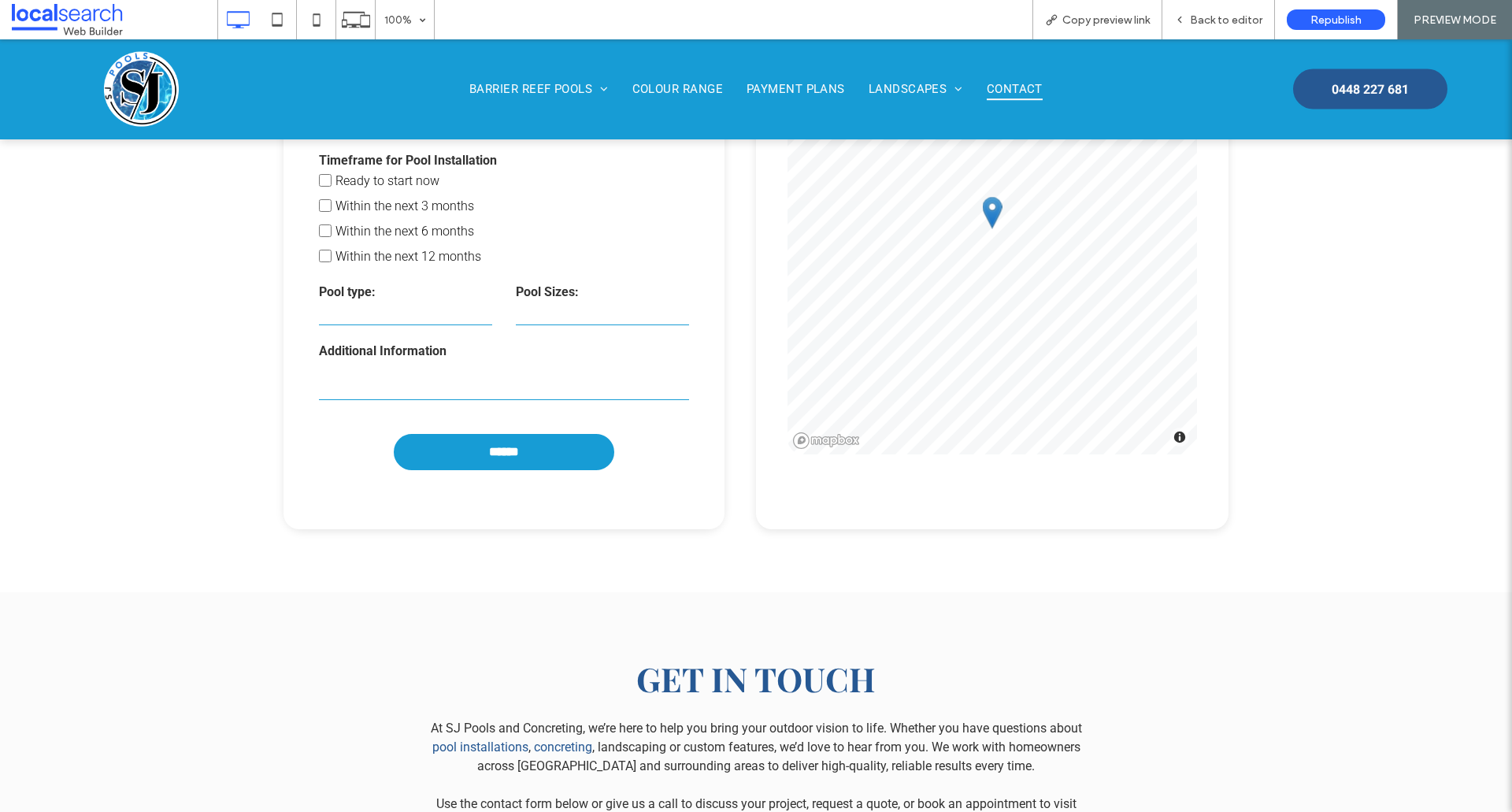
scroll to position [996, 0]
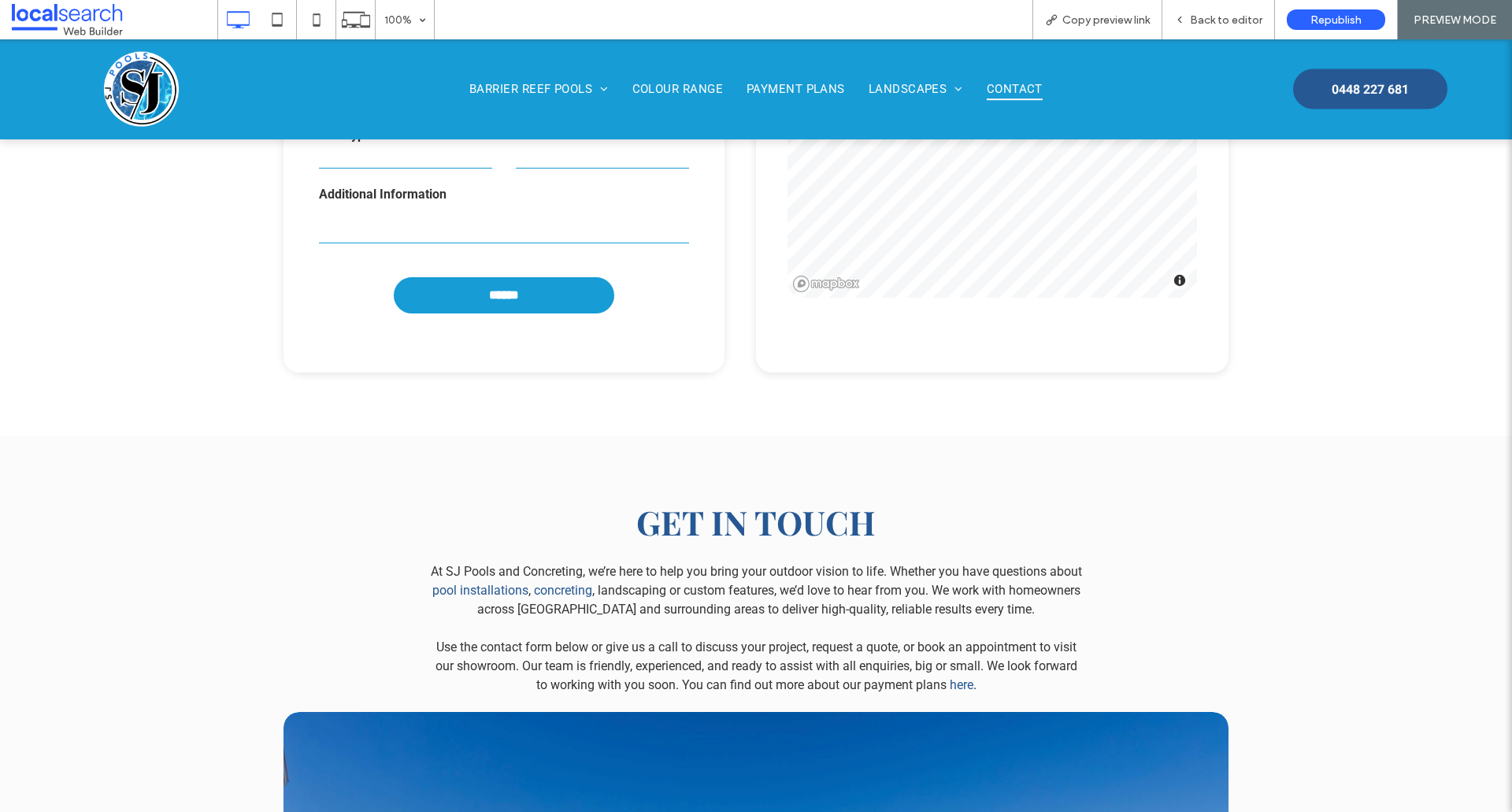
click at [410, 158] on select "**********" at bounding box center [406, 156] width 174 height 23
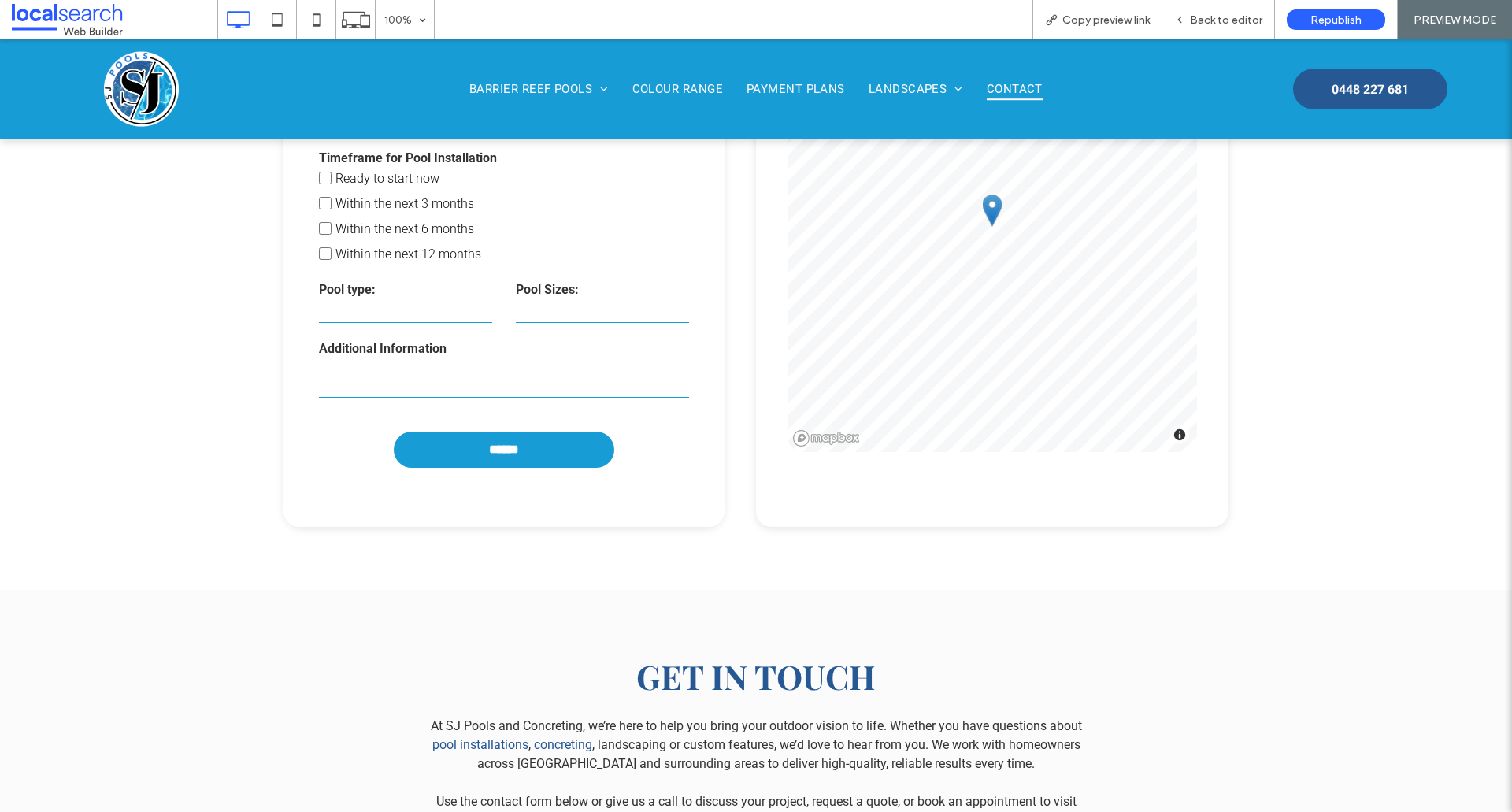
scroll to position [838, 0]
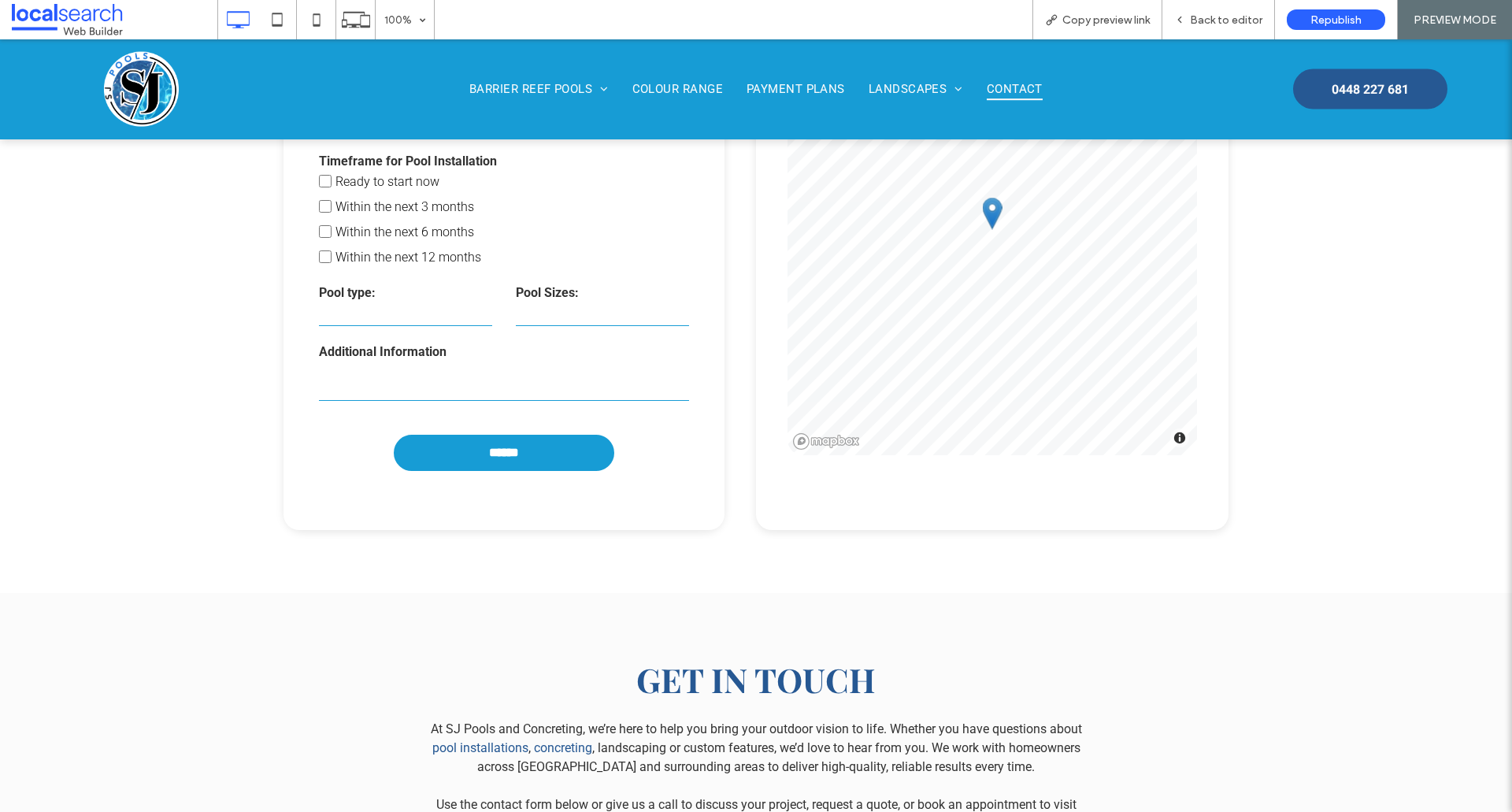
click at [461, 295] on label "Pool type:" at bounding box center [406, 293] width 174 height 15
click at [456, 304] on select "**********" at bounding box center [406, 313] width 174 height 23
click at [1196, 29] on div "Back to editor" at bounding box center [1219, 19] width 113 height 40
click at [1195, 23] on span "Back to editor" at bounding box center [1226, 20] width 72 height 14
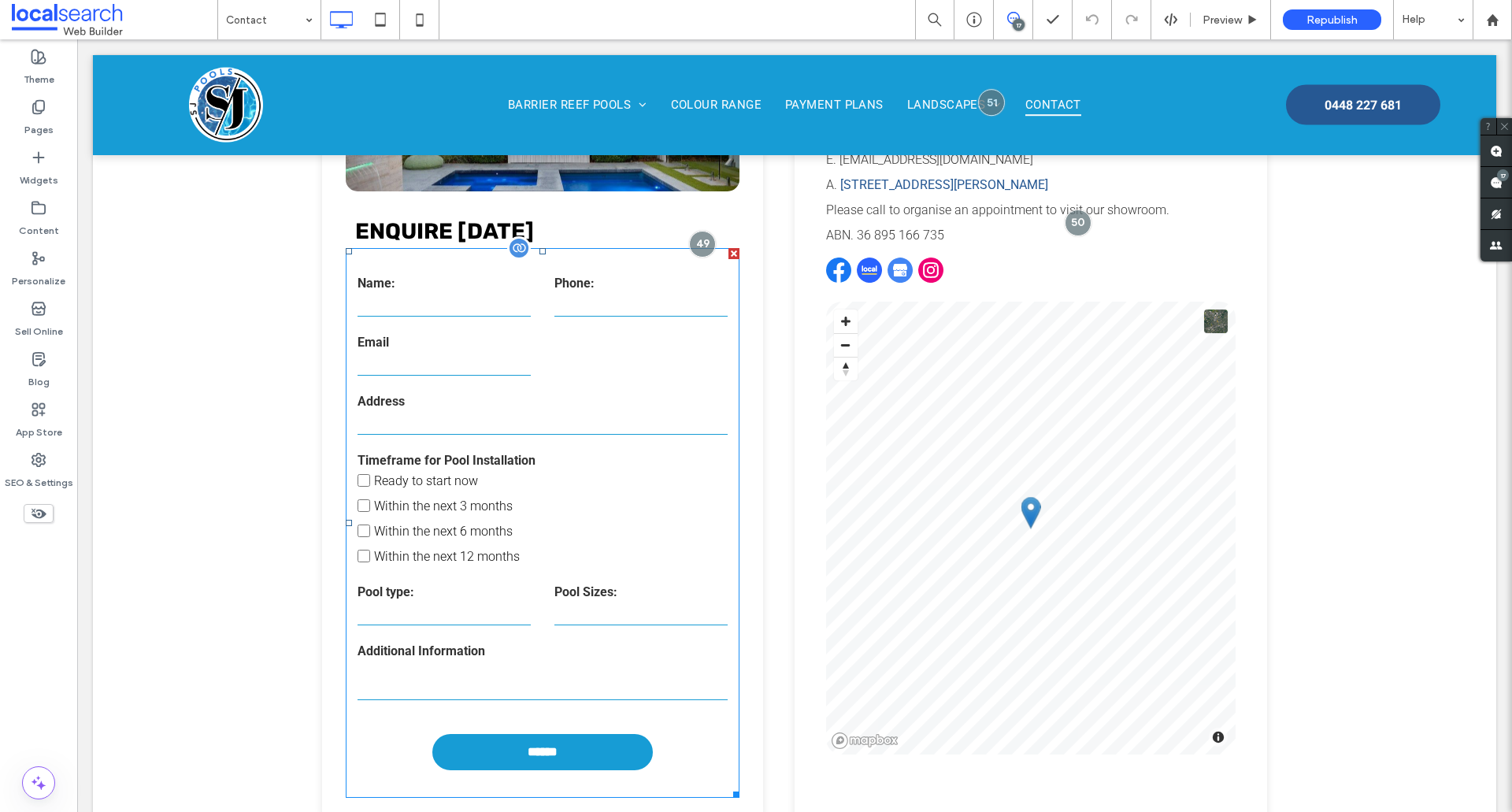
scroll to position [524, 0]
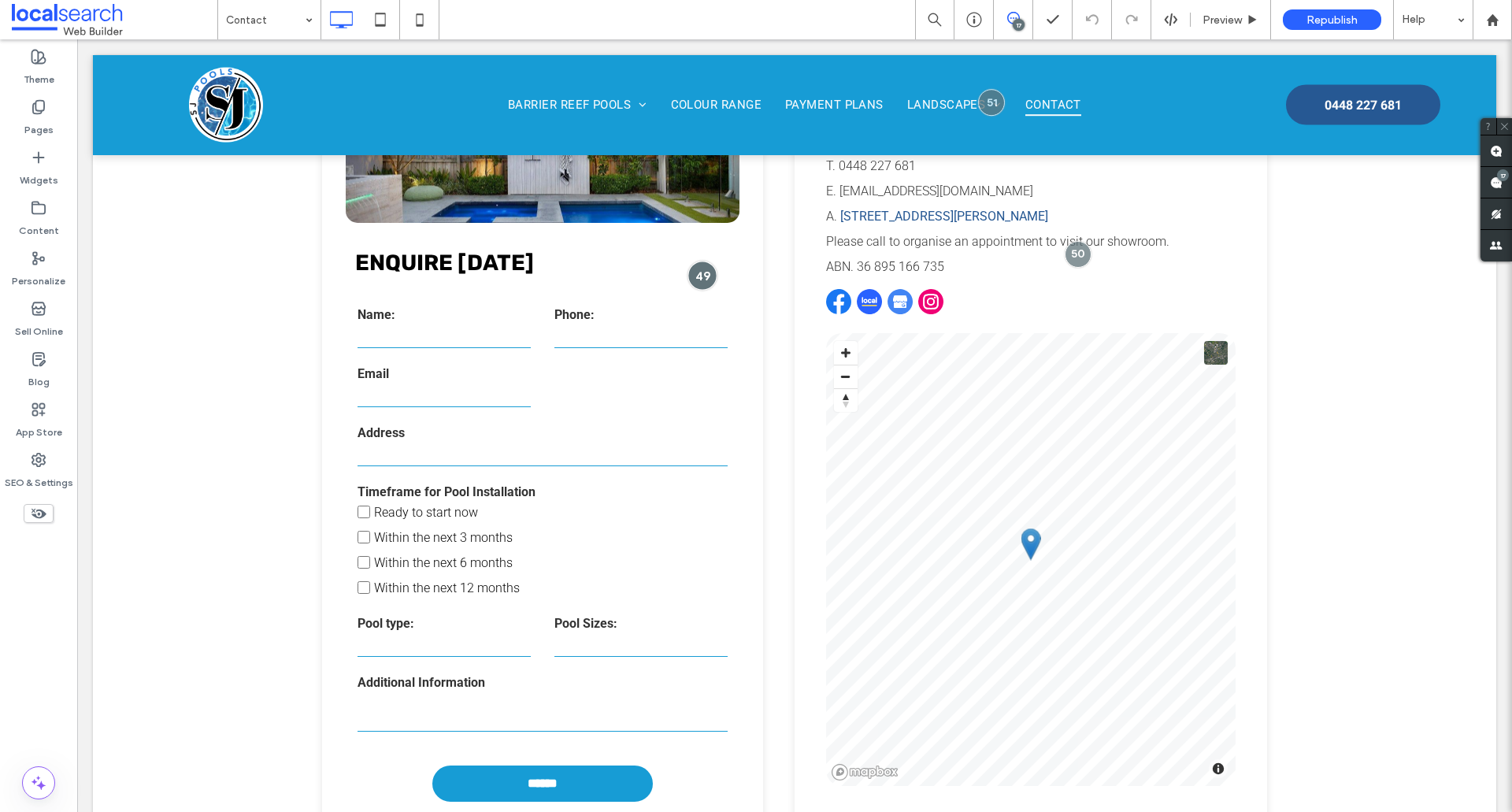
click at [697, 277] on div at bounding box center [702, 275] width 29 height 29
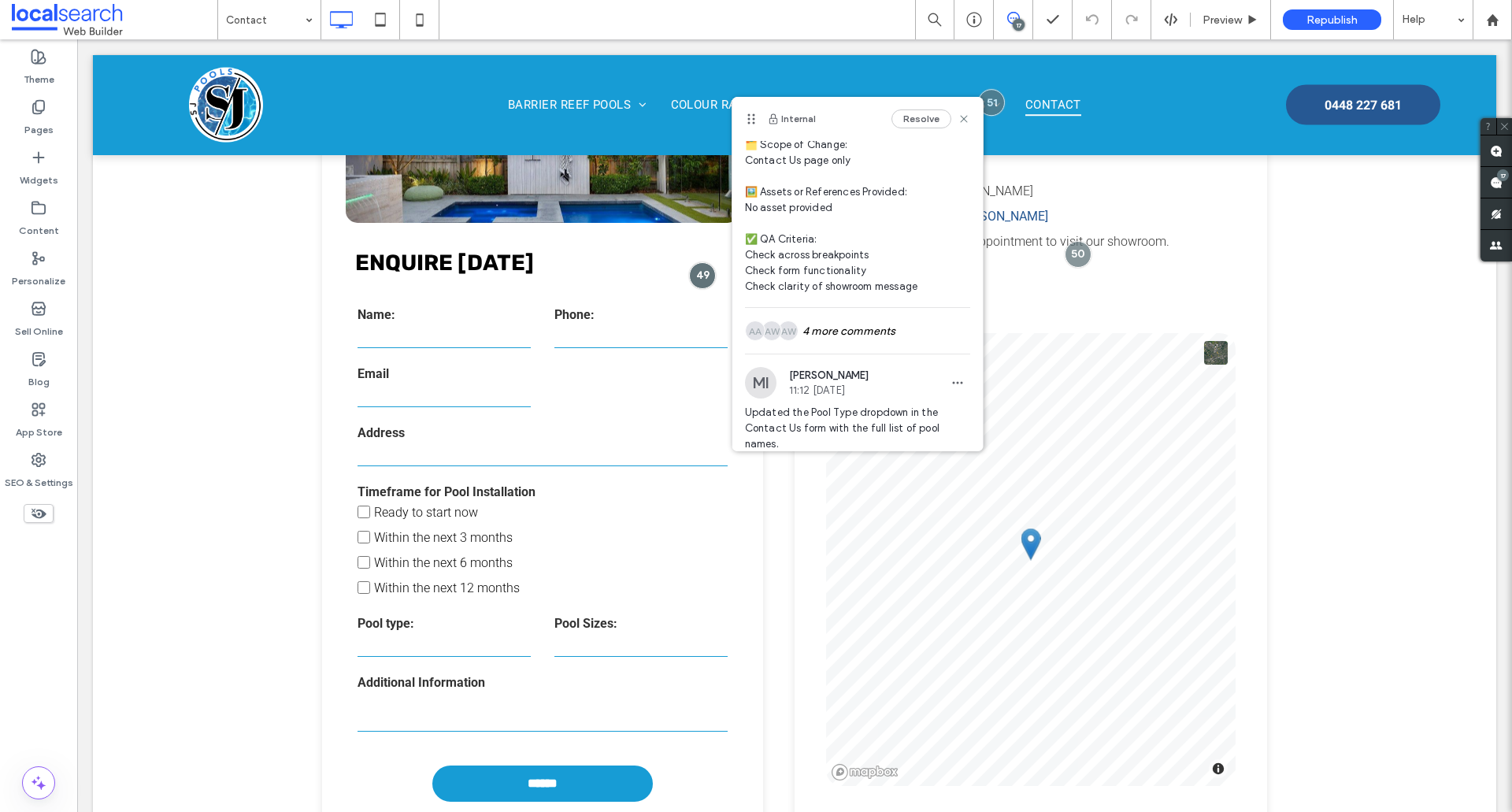
scroll to position [449, 0]
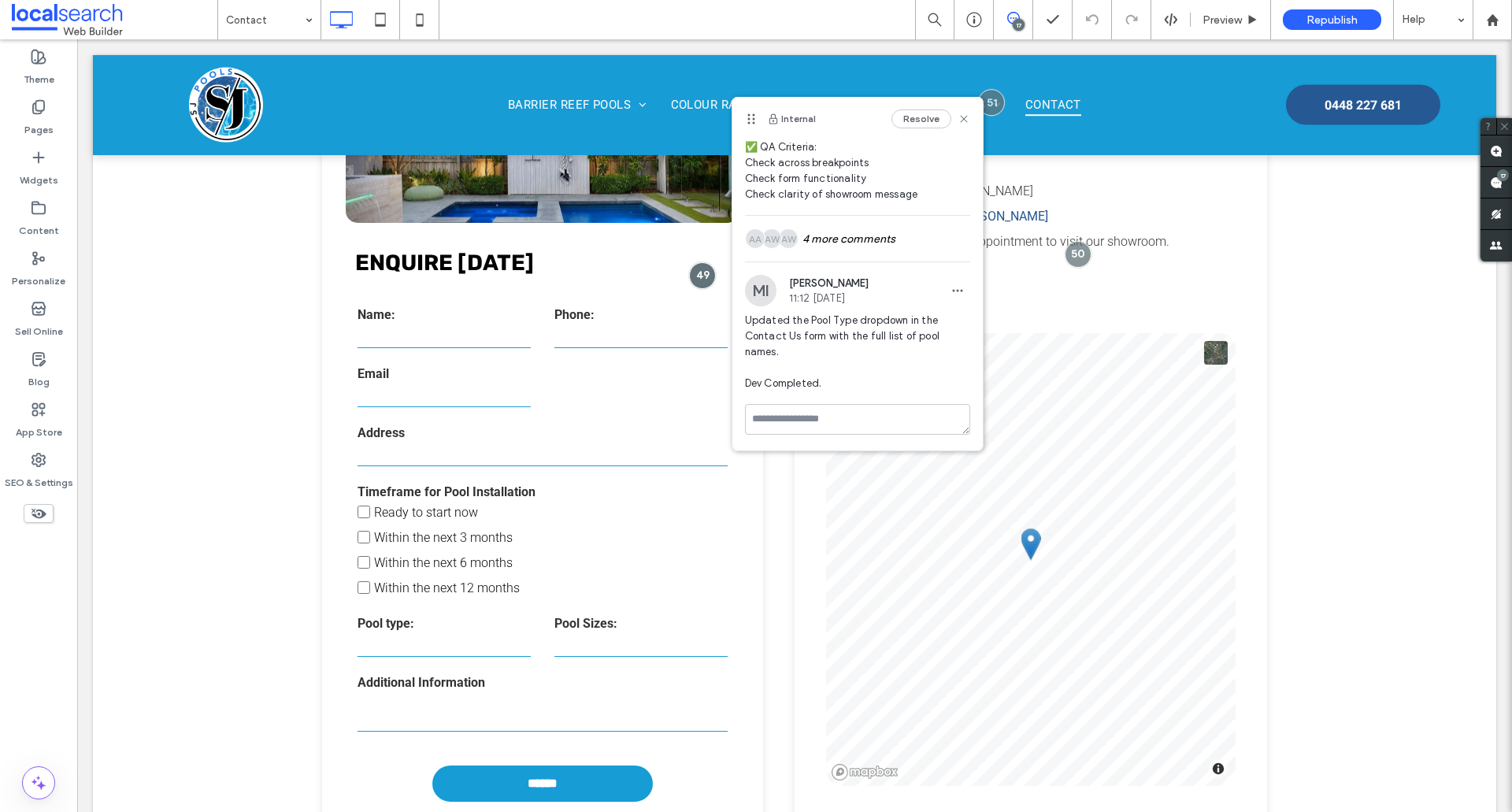
click at [838, 266] on div "AM Anita Memarsohi 12:09 Sep 9 2025 Devs & Content: 🧾 Instruction Summary: Upda…" at bounding box center [858, 56] width 251 height 696
click at [836, 248] on div "AW AW AA 4 more comments" at bounding box center [857, 238] width 225 height 45
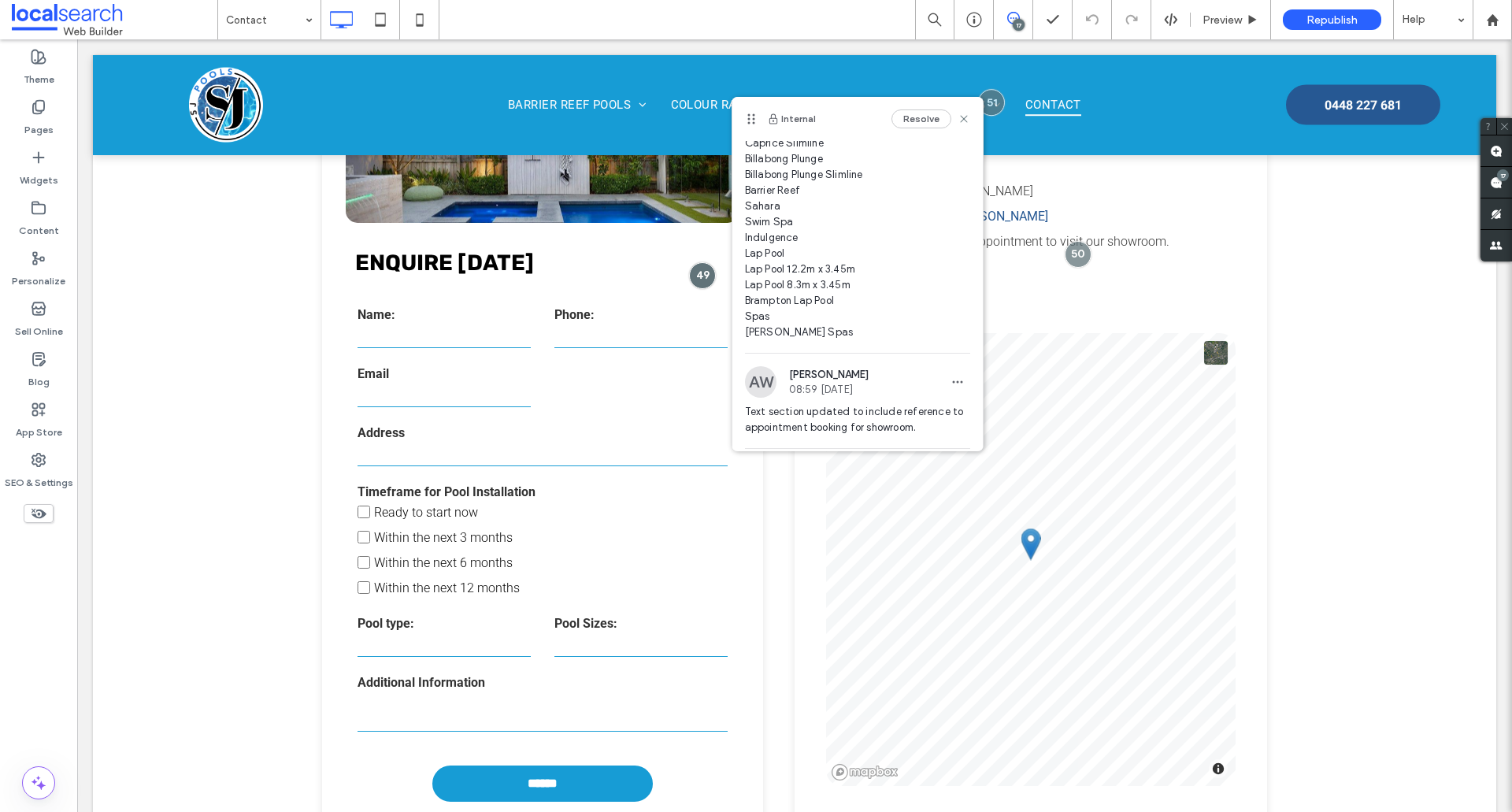
scroll to position [803, 0]
click at [67, 457] on div "SEO & Settings" at bounding box center [39, 471] width 77 height 50
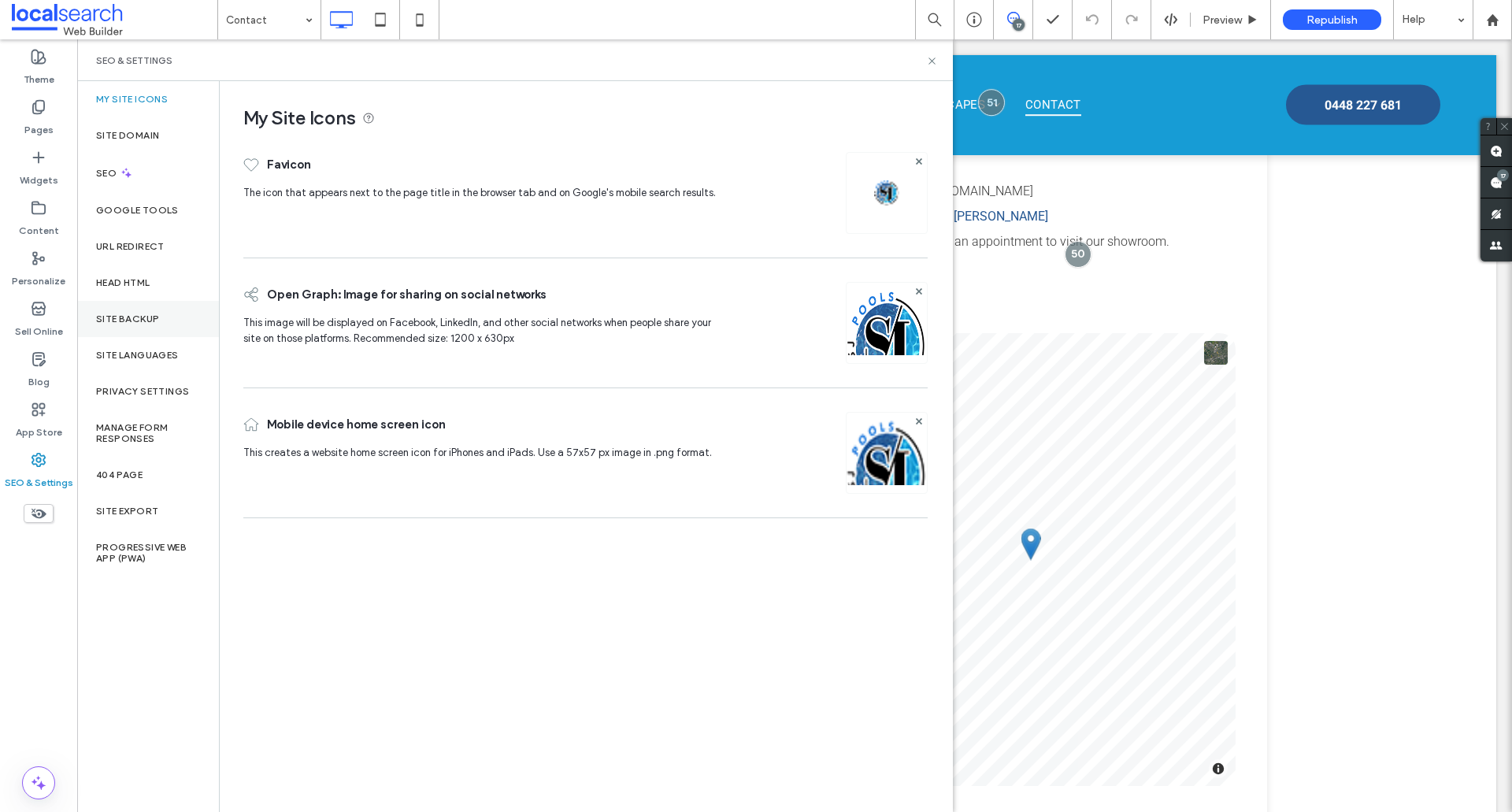
click at [136, 307] on div "Site Backup" at bounding box center [148, 319] width 142 height 37
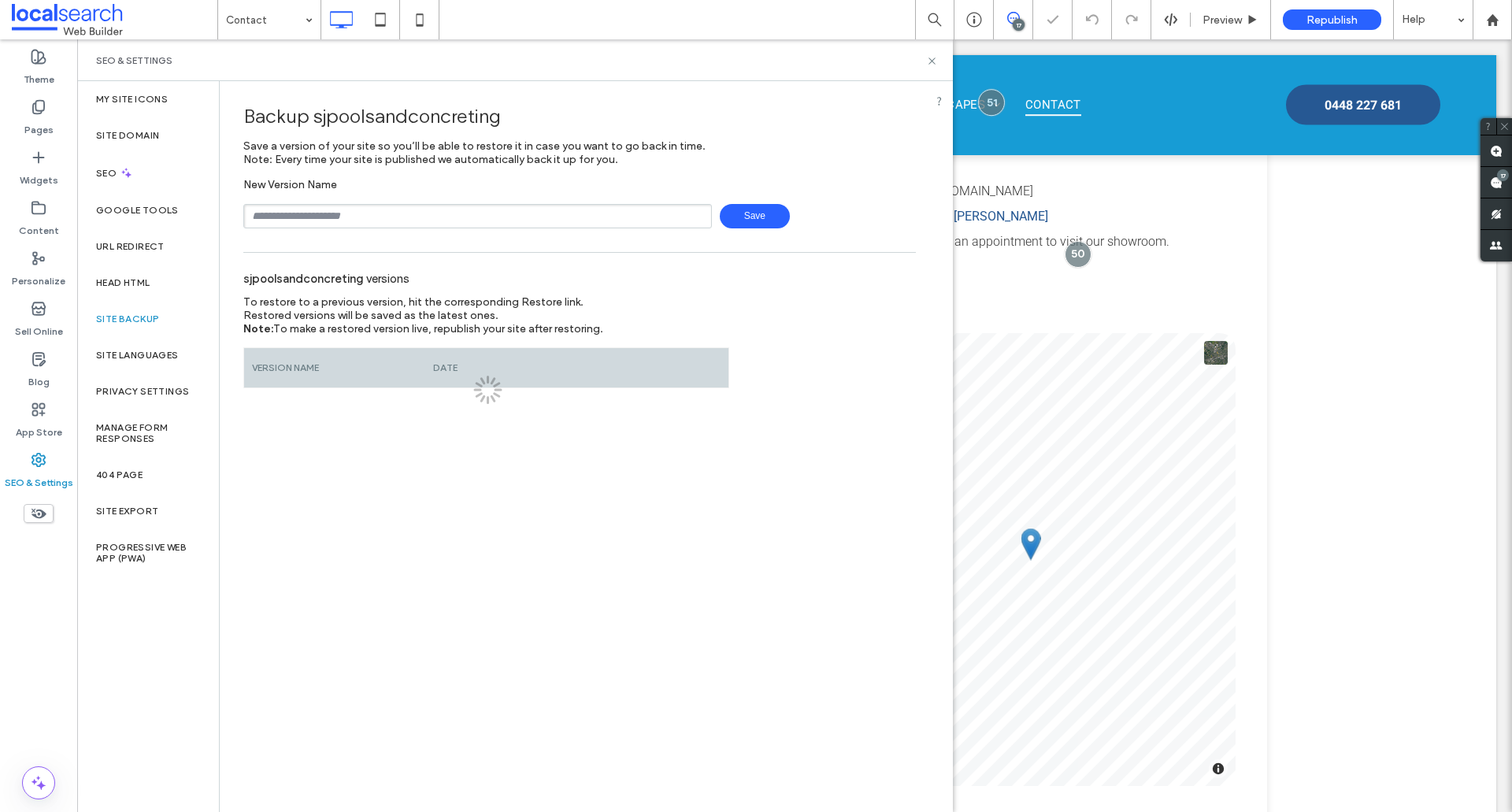
click at [364, 214] on input "text" at bounding box center [478, 215] width 469 height 24
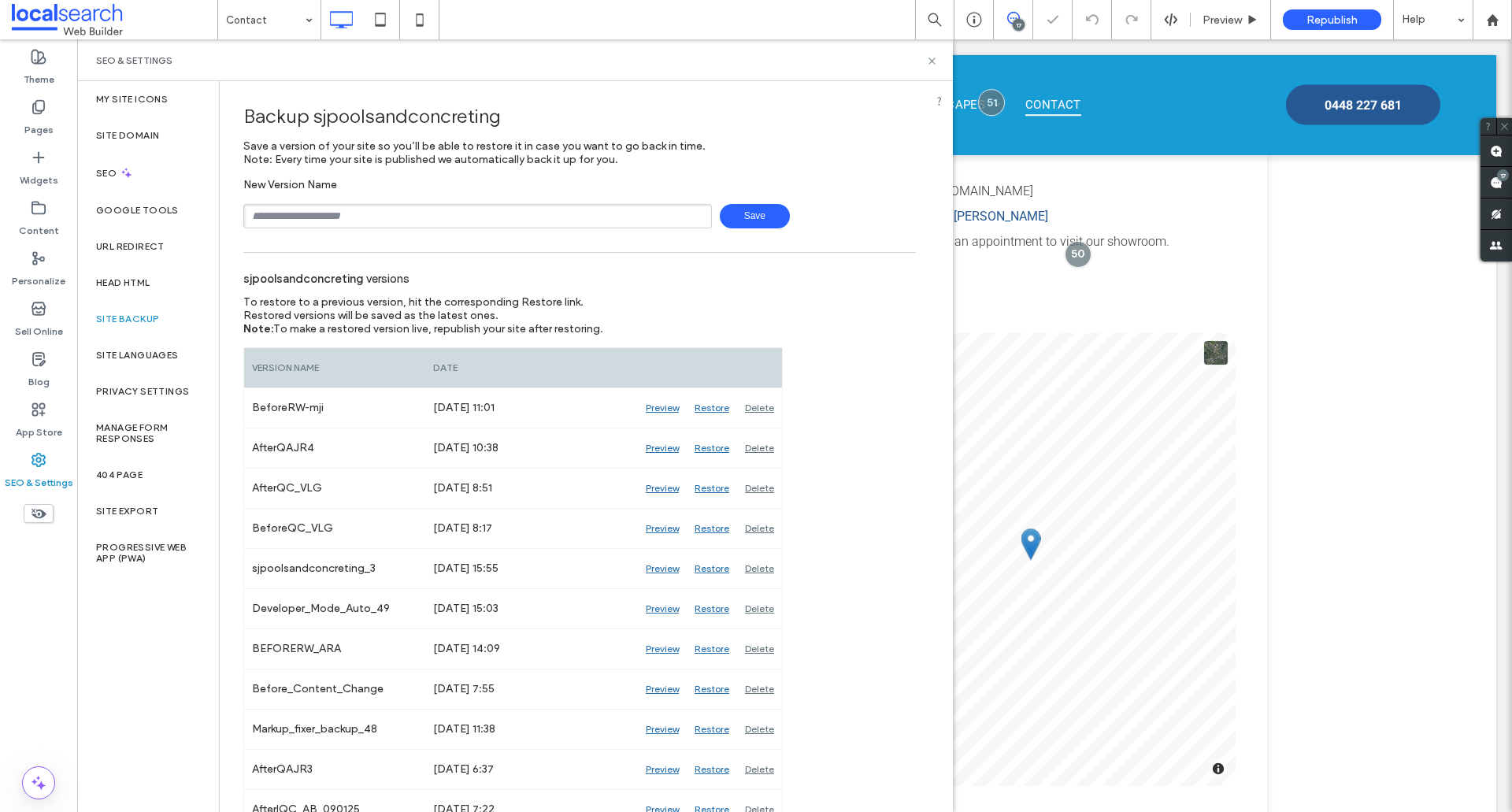
type input "**********"
click at [729, 210] on span "Save" at bounding box center [755, 215] width 70 height 24
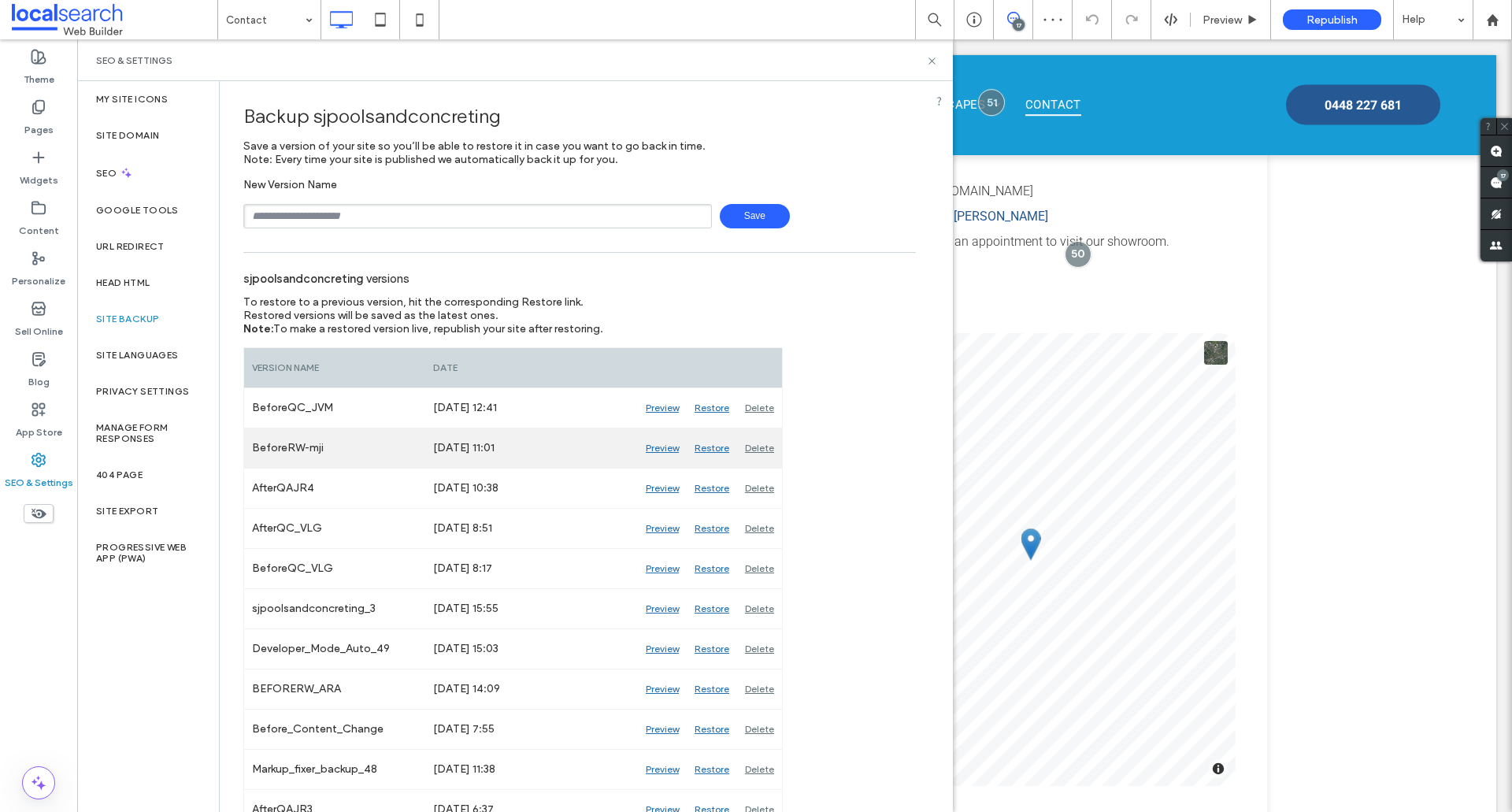
click at [654, 447] on div "Preview" at bounding box center [662, 447] width 49 height 40
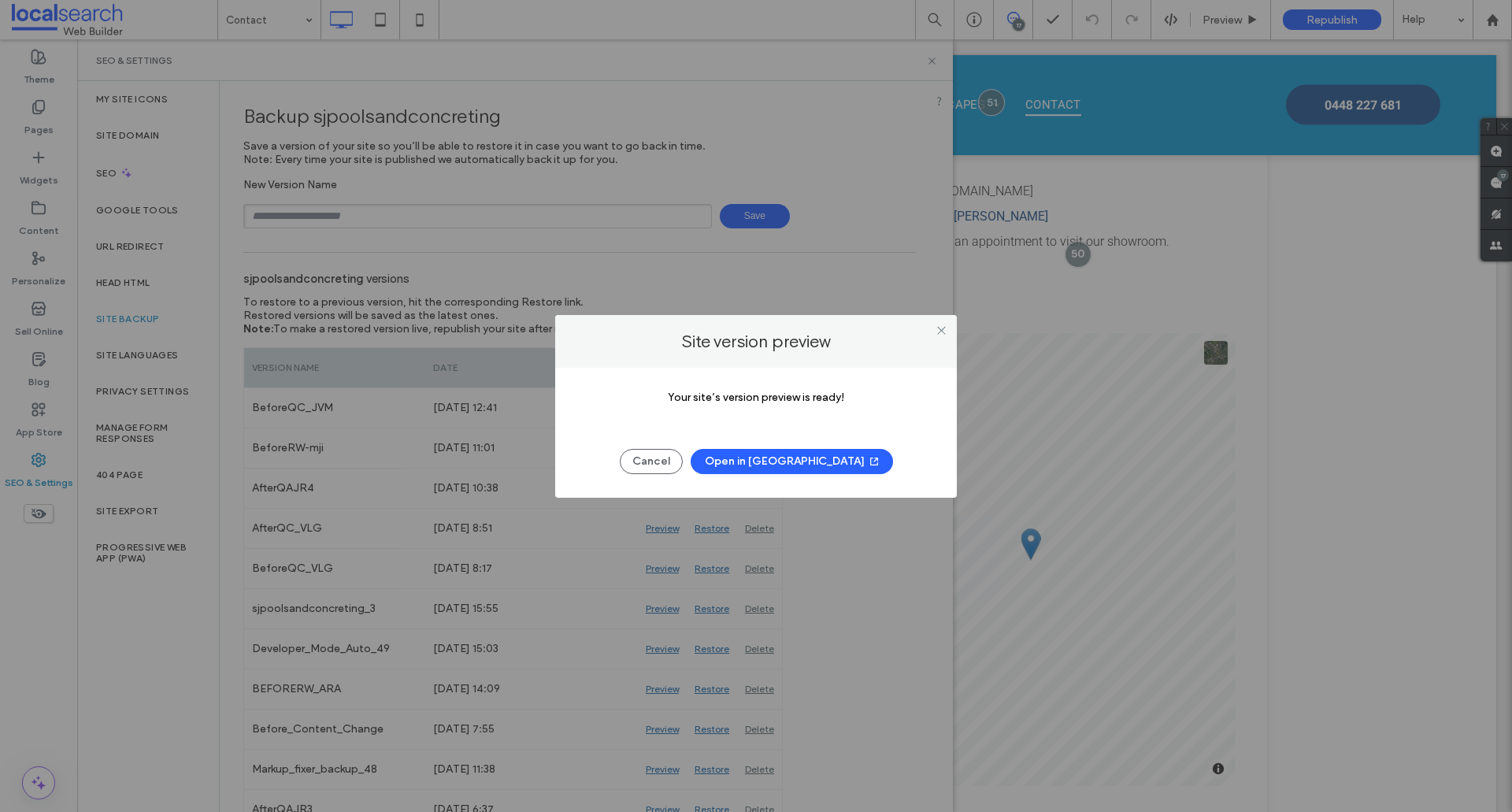
click at [774, 463] on button "Open in New Tab" at bounding box center [792, 461] width 203 height 25
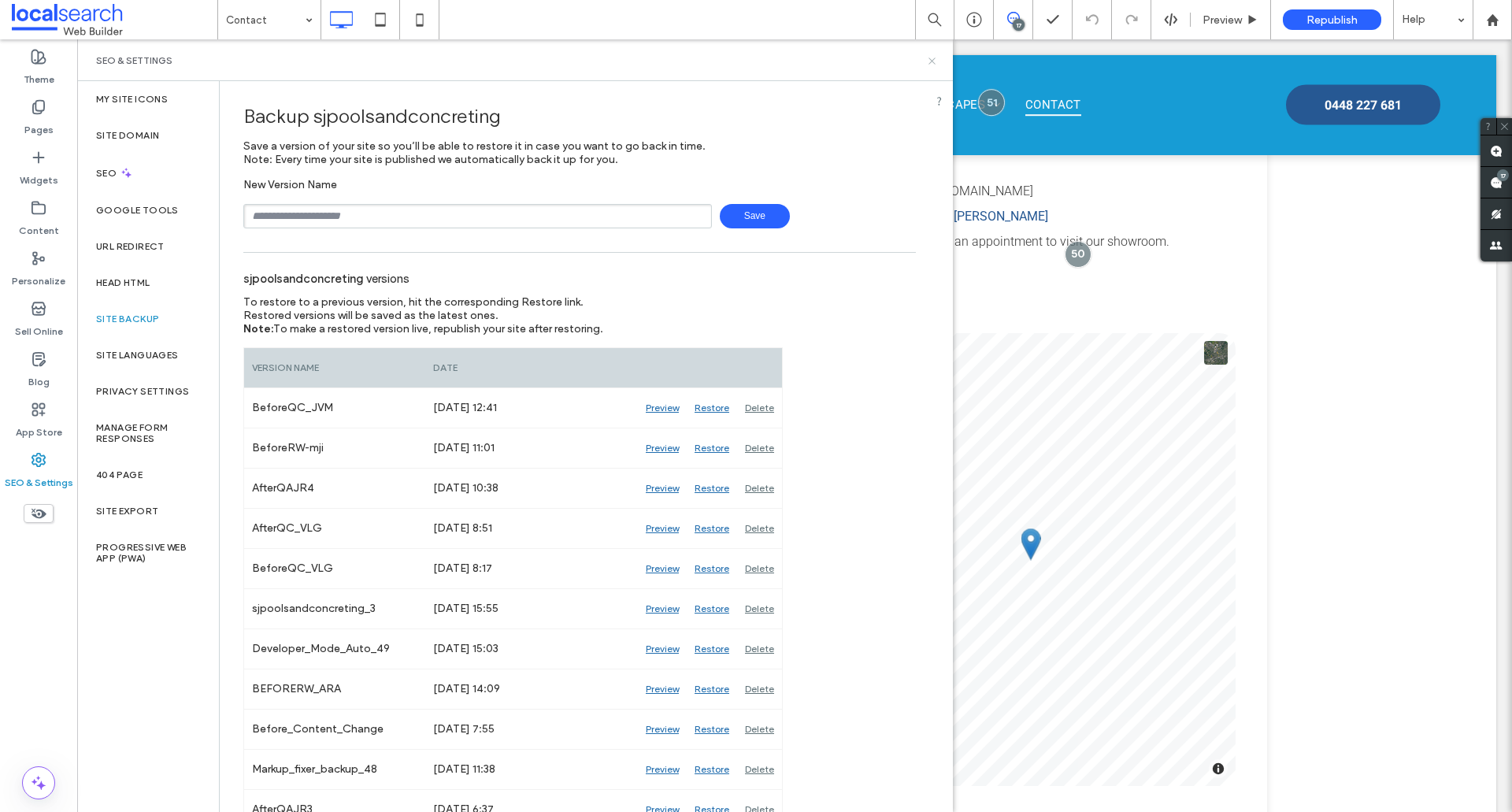
click at [935, 57] on icon at bounding box center [932, 61] width 12 height 12
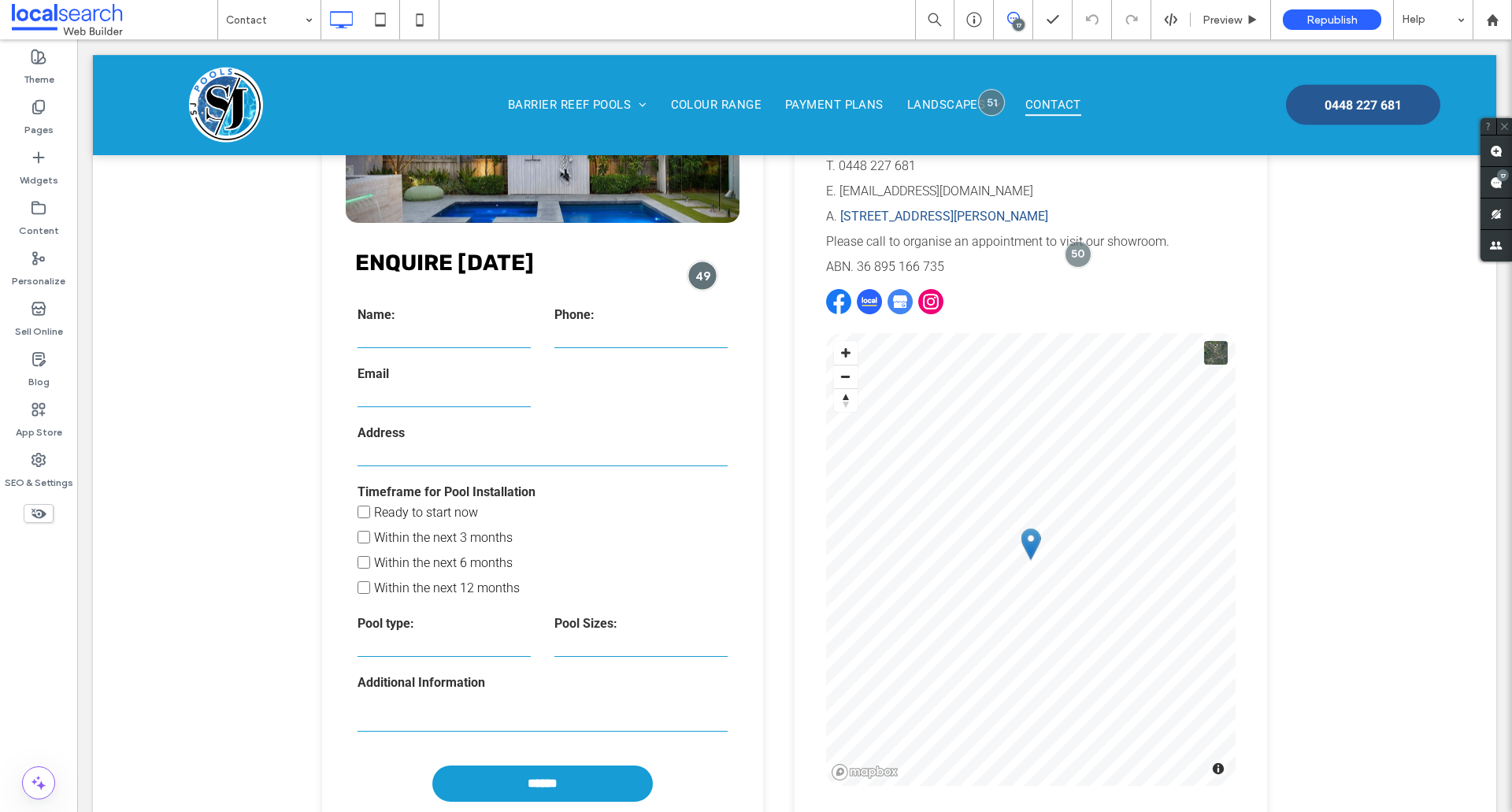
click at [697, 275] on div at bounding box center [702, 275] width 29 height 29
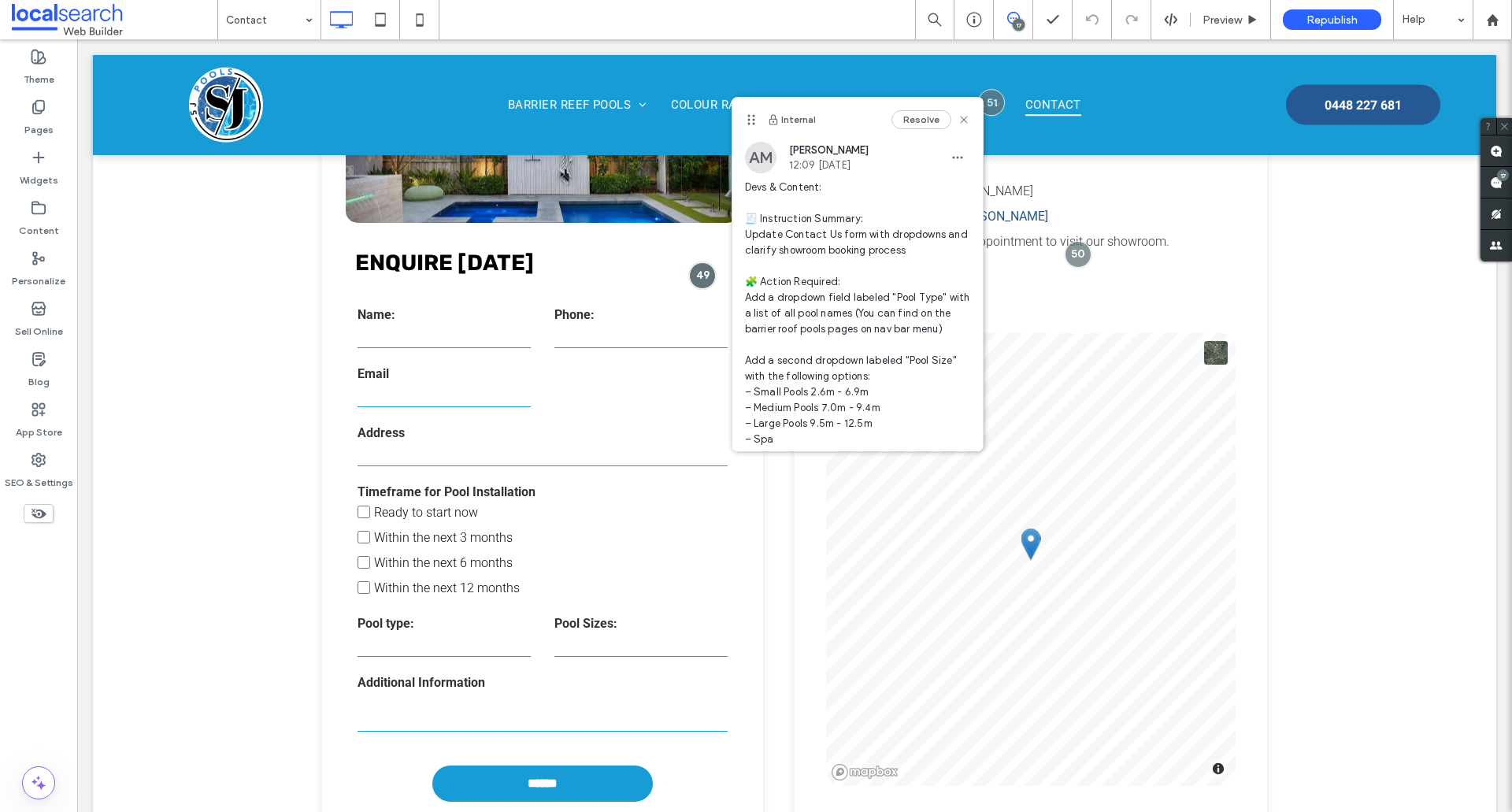
scroll to position [449, 0]
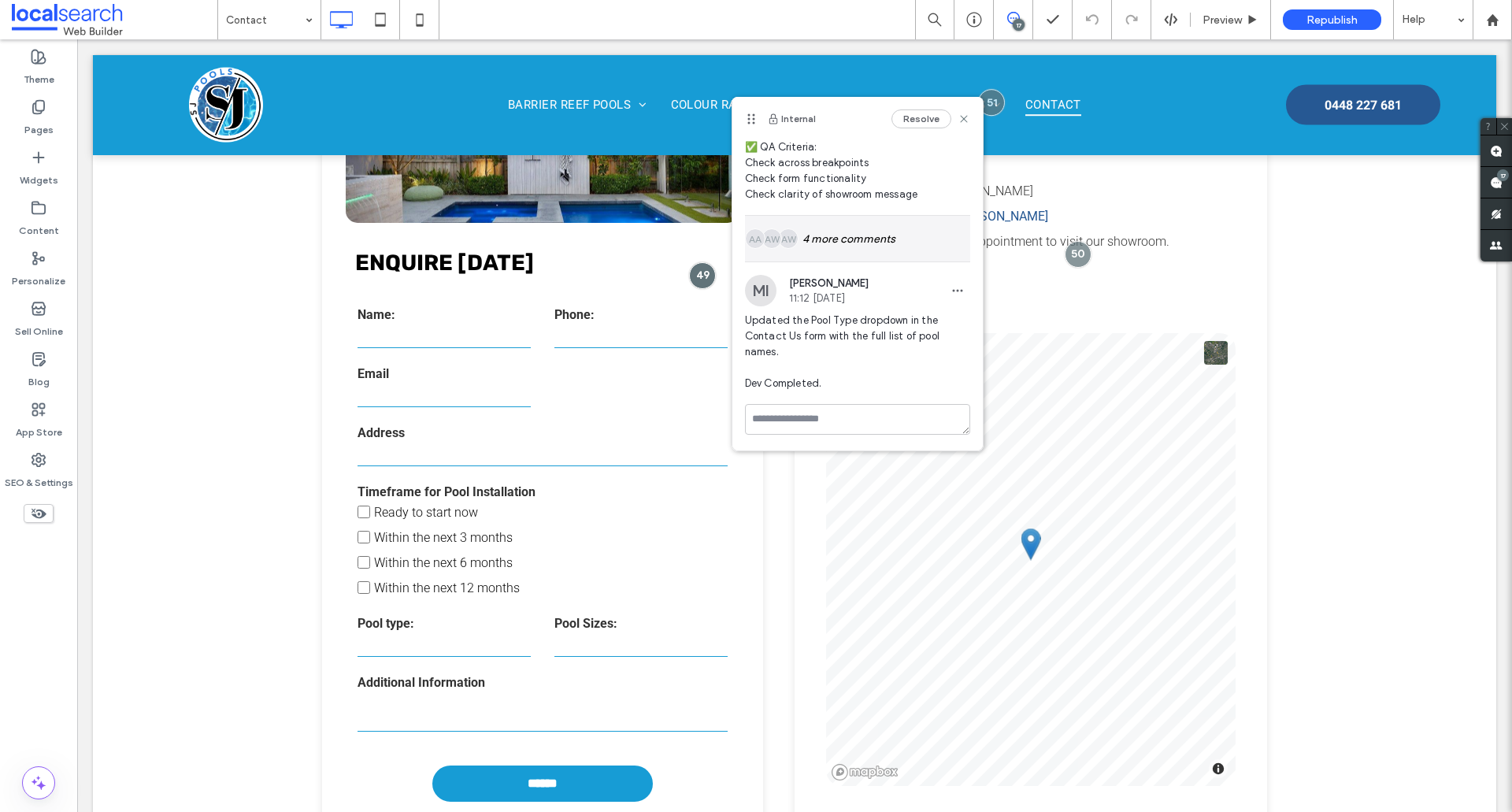
click at [845, 249] on div "AW AW AA 4 more comments" at bounding box center [857, 238] width 225 height 45
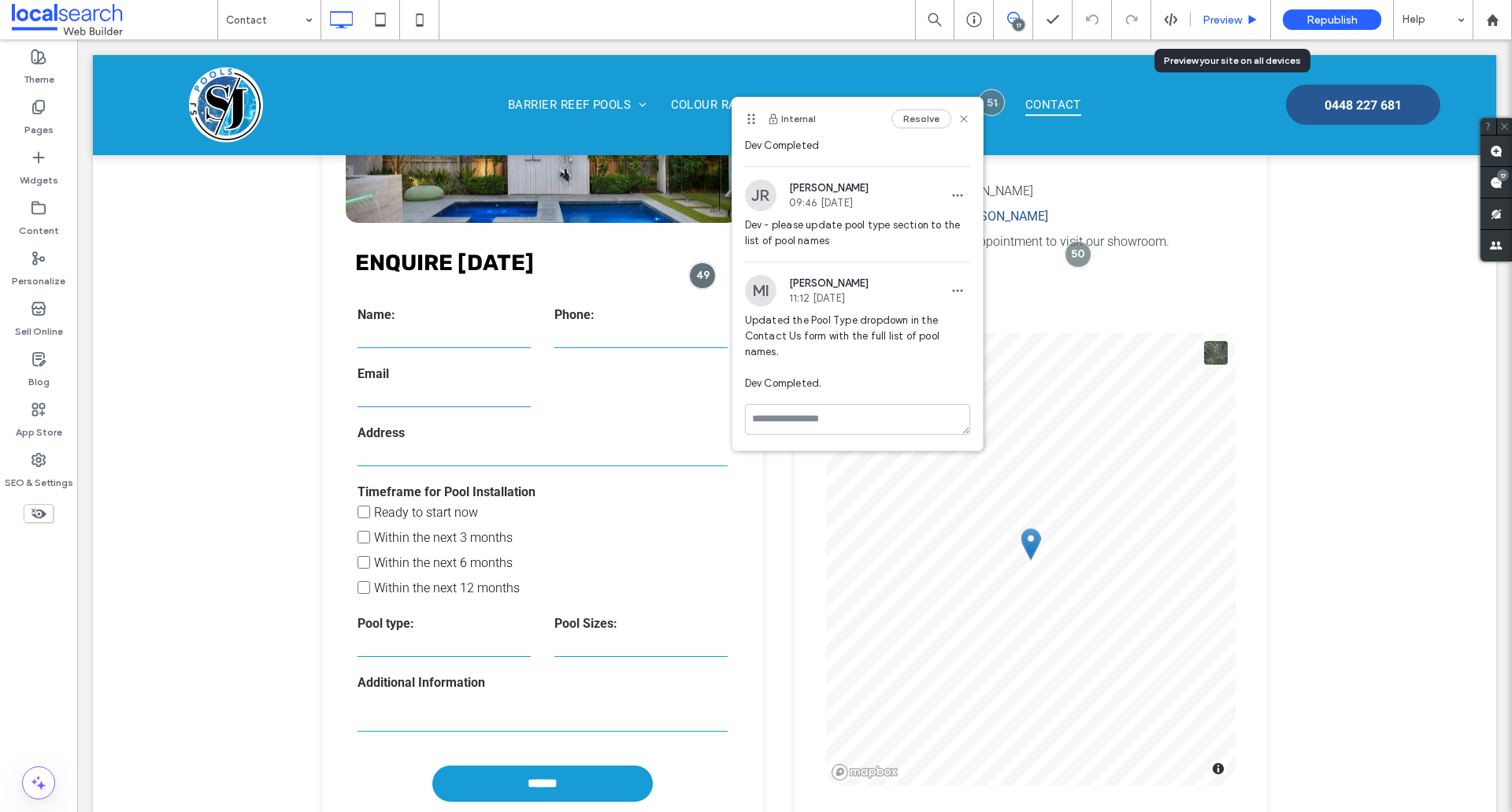
drag, startPoint x: 1225, startPoint y: 15, endPoint x: 1068, endPoint y: 12, distance: 157.0
click at [1225, 15] on span "Preview" at bounding box center [1223, 20] width 40 height 14
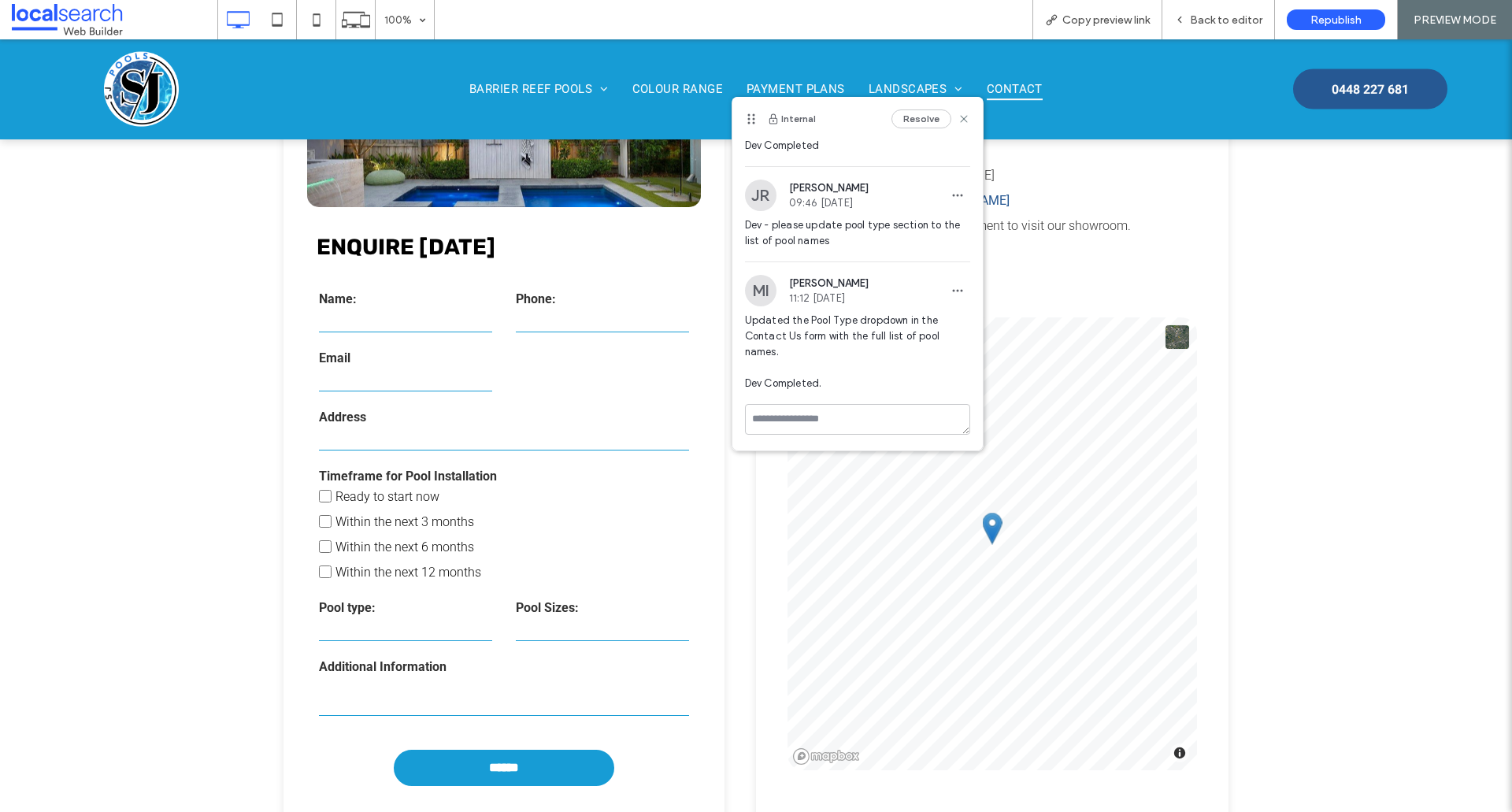
click at [377, 626] on select "**********" at bounding box center [406, 629] width 174 height 23
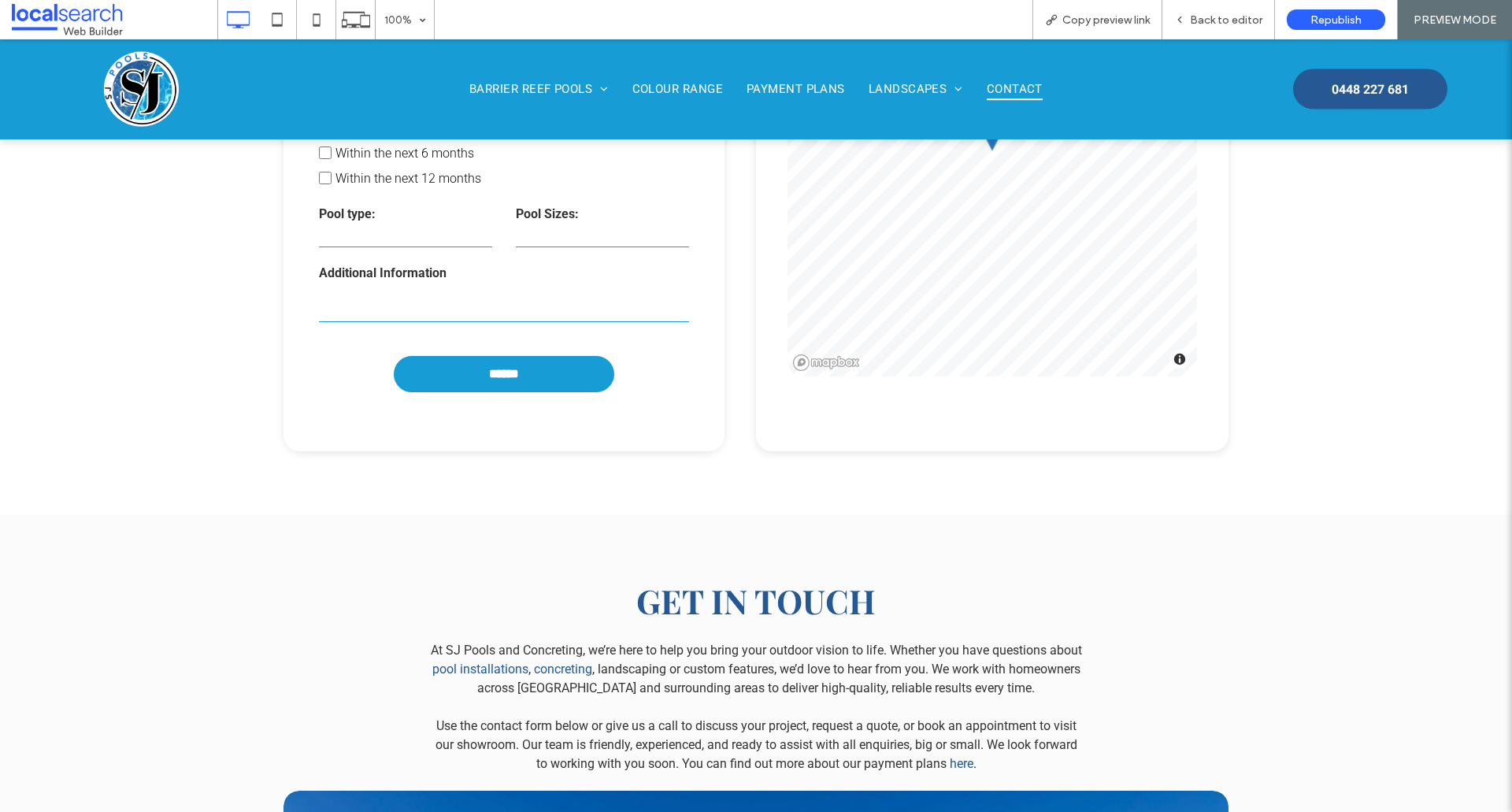
scroll to position [445, 0]
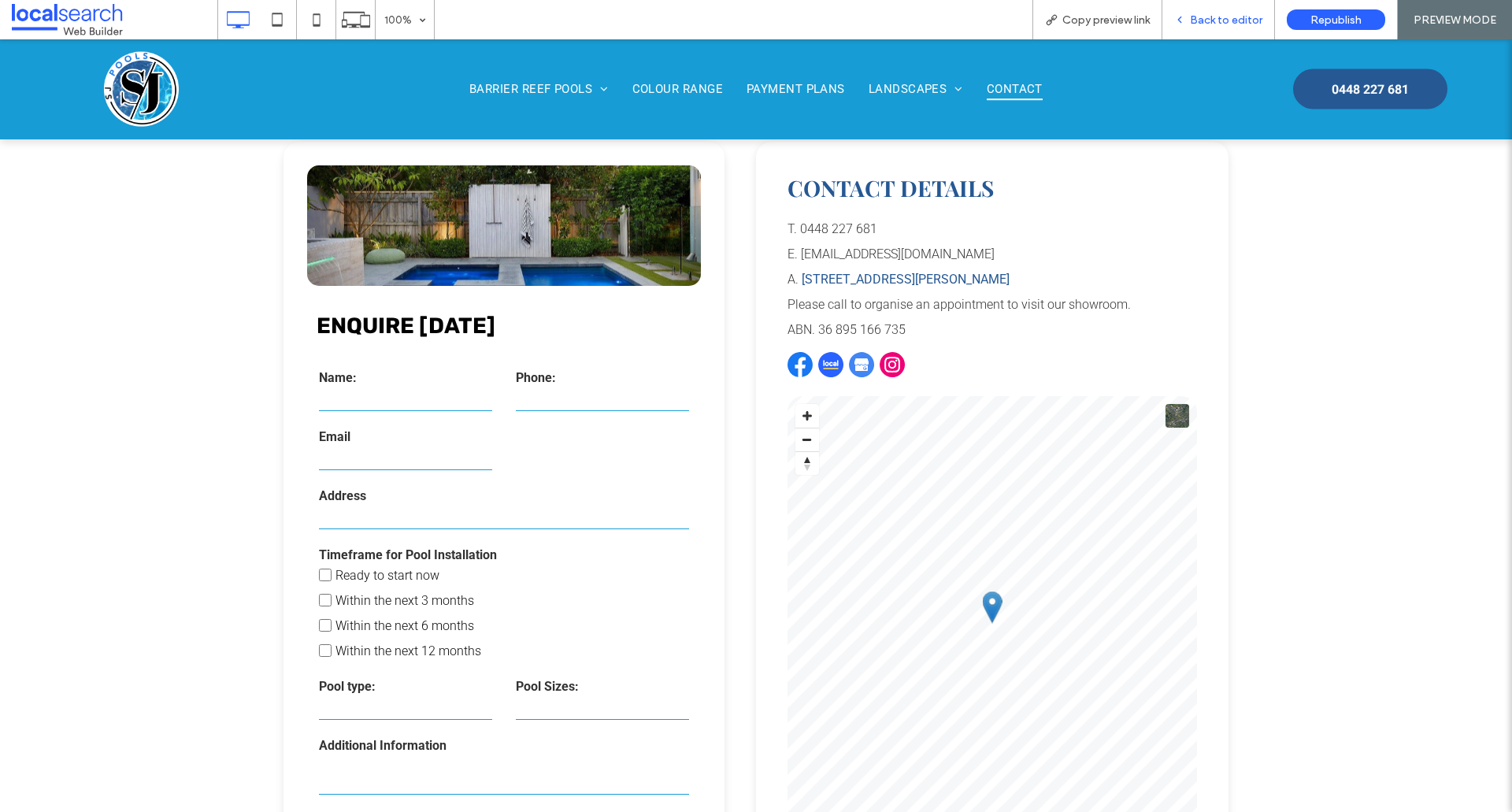
click at [1194, 14] on span "Back to editor" at bounding box center [1226, 20] width 72 height 14
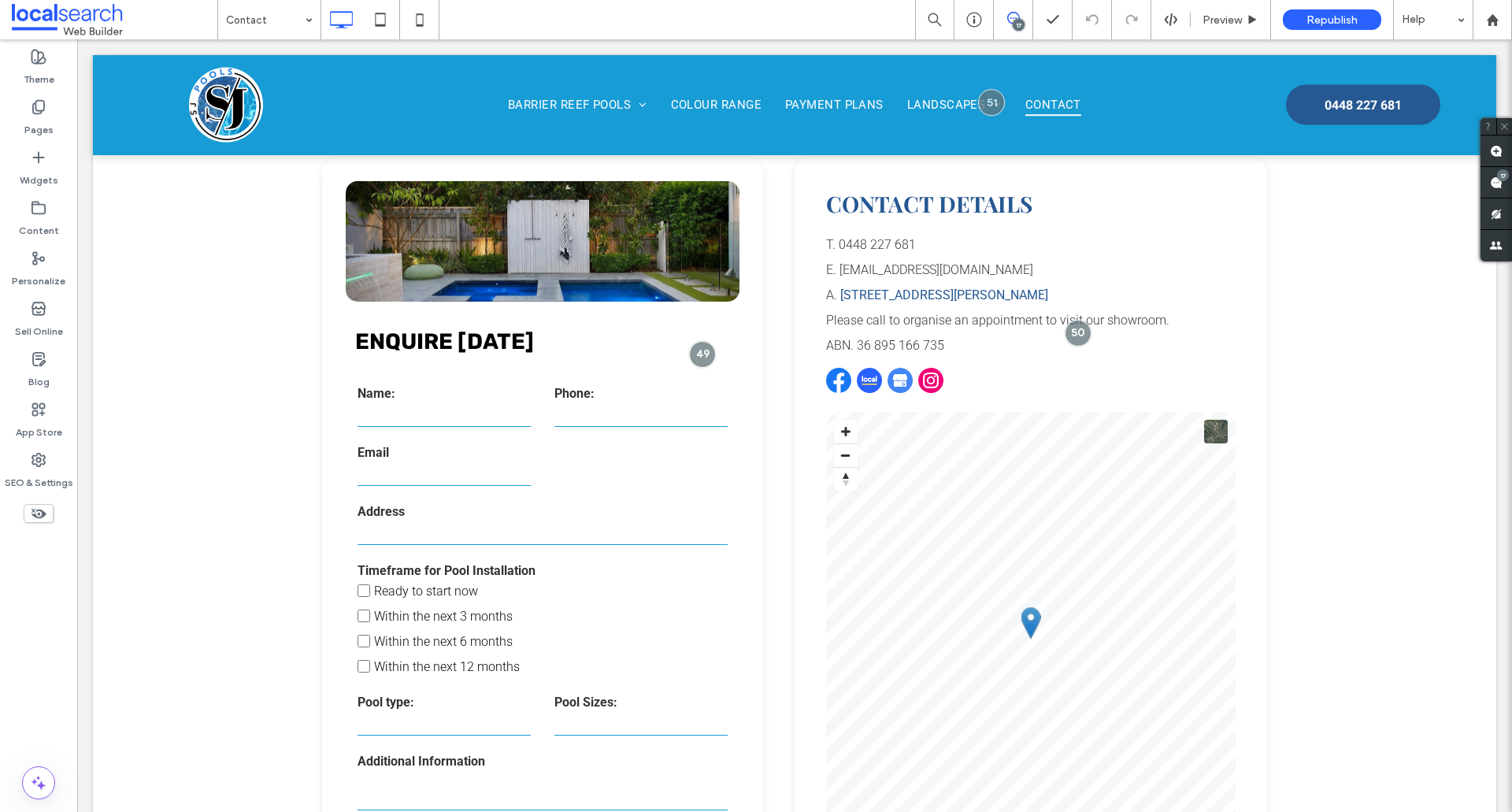
click at [179, 12] on span at bounding box center [114, 19] width 206 height 32
